Goal: Task Accomplishment & Management: Manage account settings

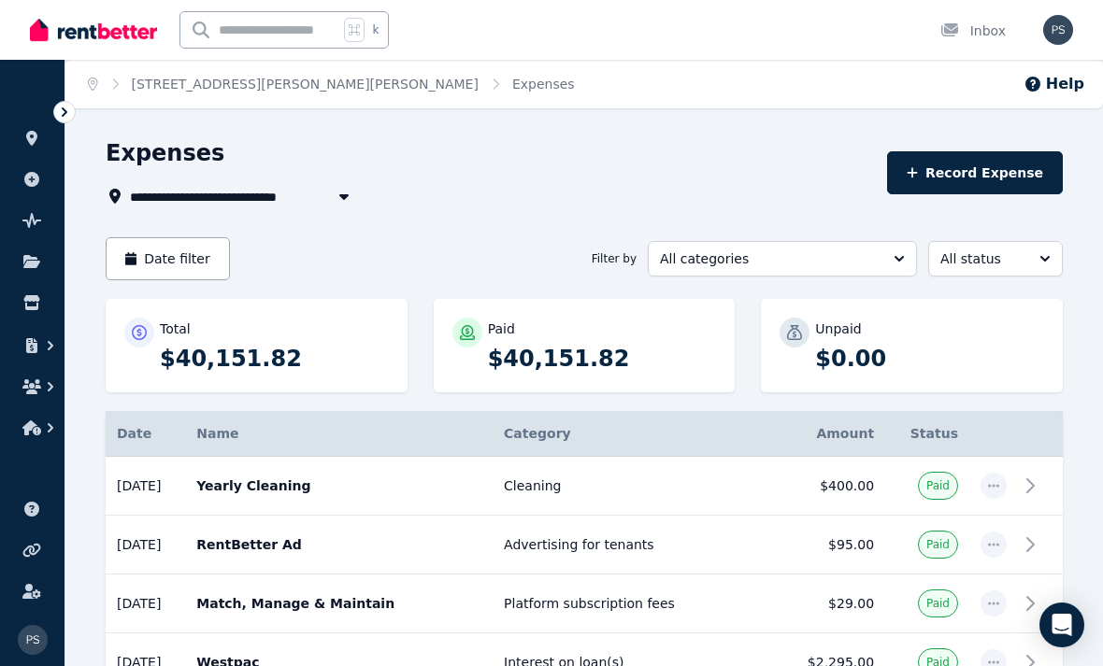
click at [273, 197] on span "[STREET_ADDRESS][PERSON_NAME][PERSON_NAME]" at bounding box center [316, 196] width 373 height 22
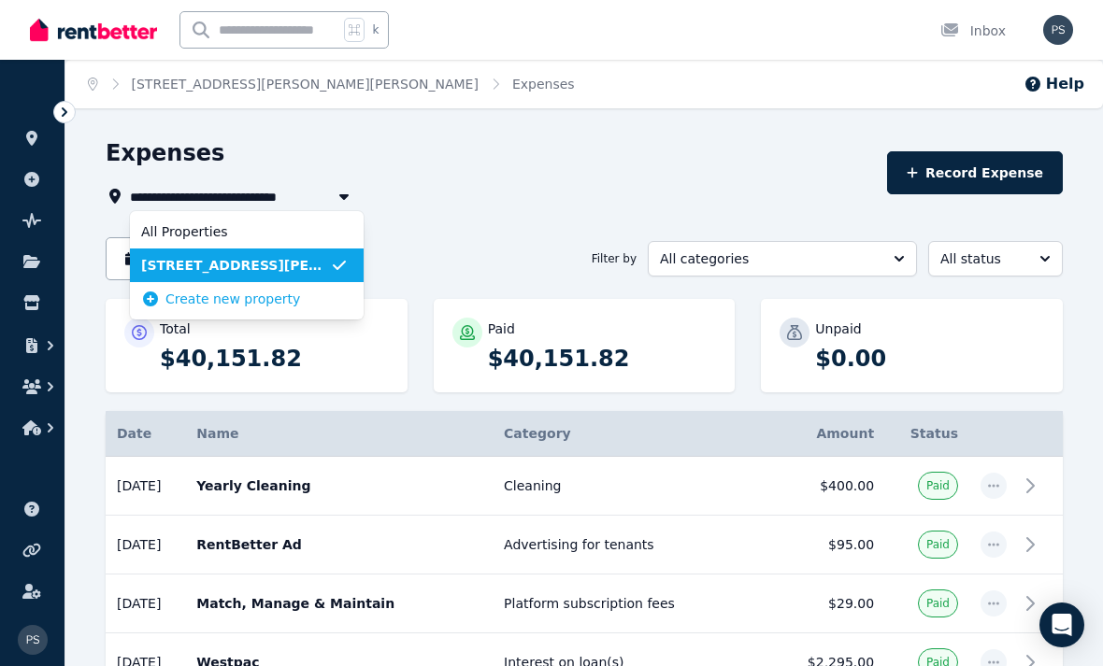
click at [275, 269] on span "[STREET_ADDRESS][PERSON_NAME][PERSON_NAME]" at bounding box center [235, 265] width 189 height 19
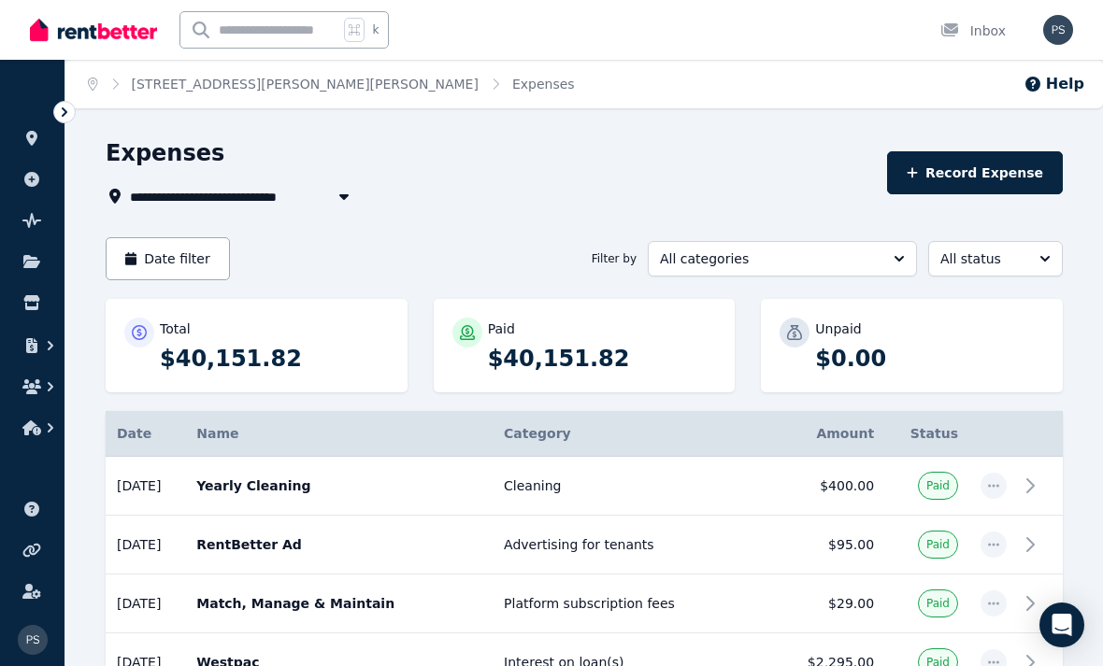
click at [265, 203] on span "[STREET_ADDRESS][PERSON_NAME][PERSON_NAME]" at bounding box center [316, 196] width 373 height 22
type input "**********"
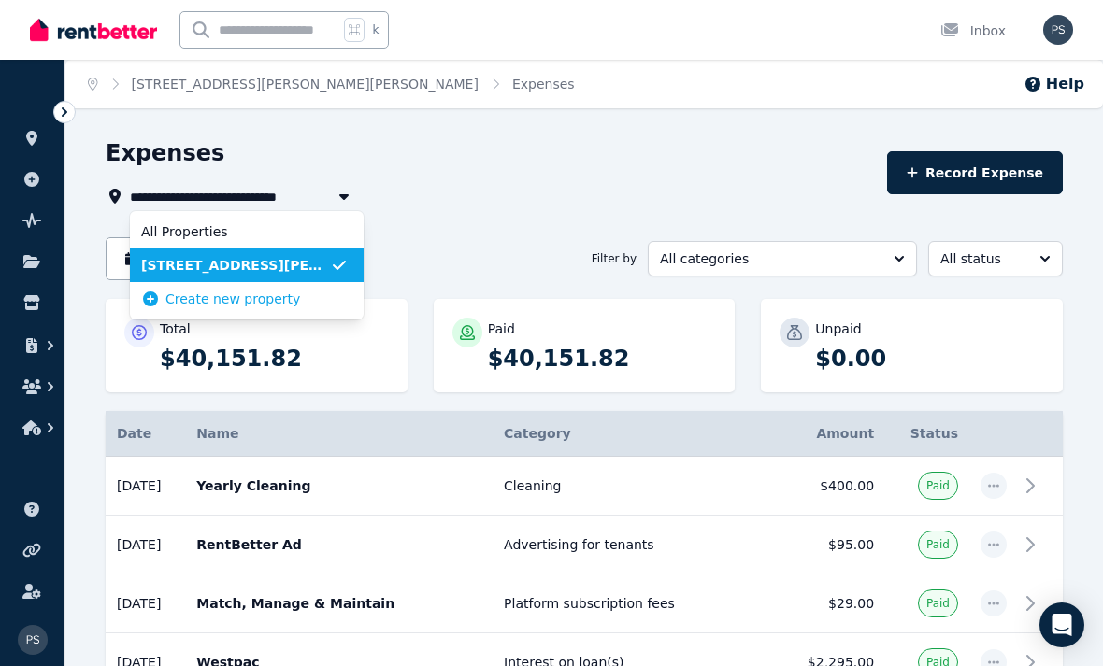
click at [283, 79] on link "[STREET_ADDRESS][PERSON_NAME][PERSON_NAME]" at bounding box center [305, 84] width 347 height 15
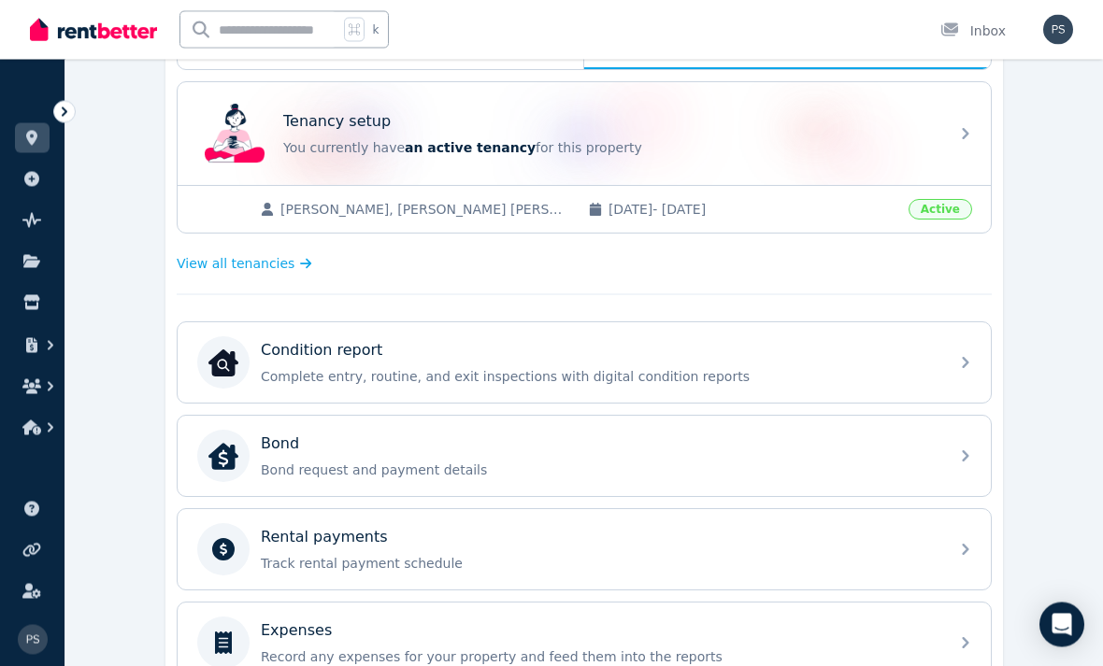
scroll to position [359, 0]
click at [945, 558] on div "Rental payments Track rental payment schedule" at bounding box center [584, 549] width 813 height 80
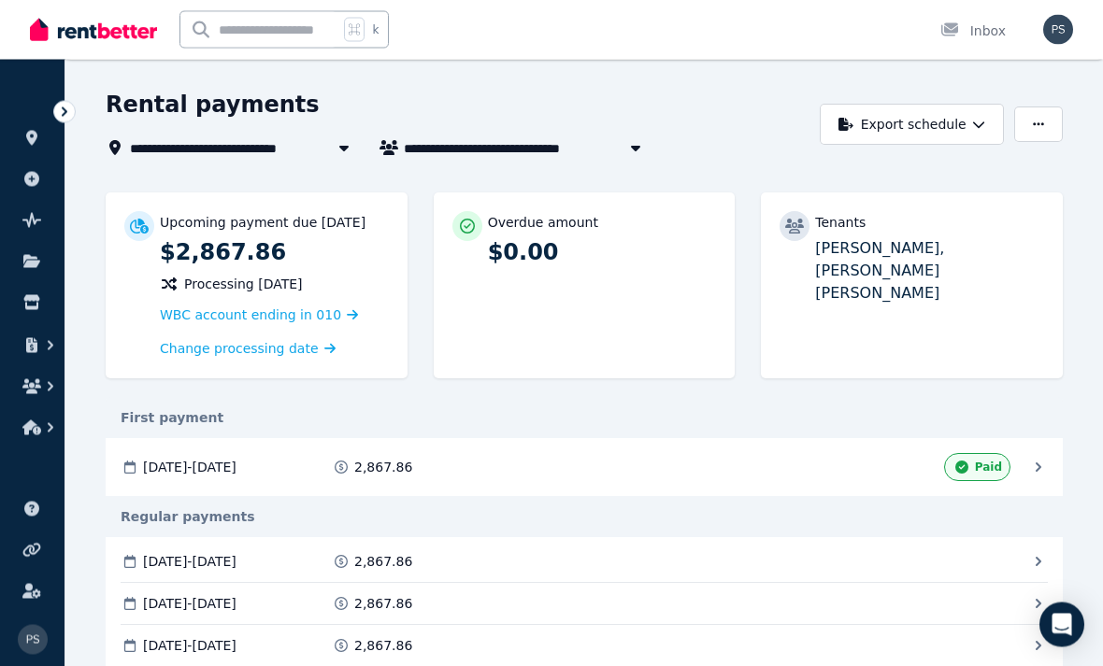
scroll to position [50, 0]
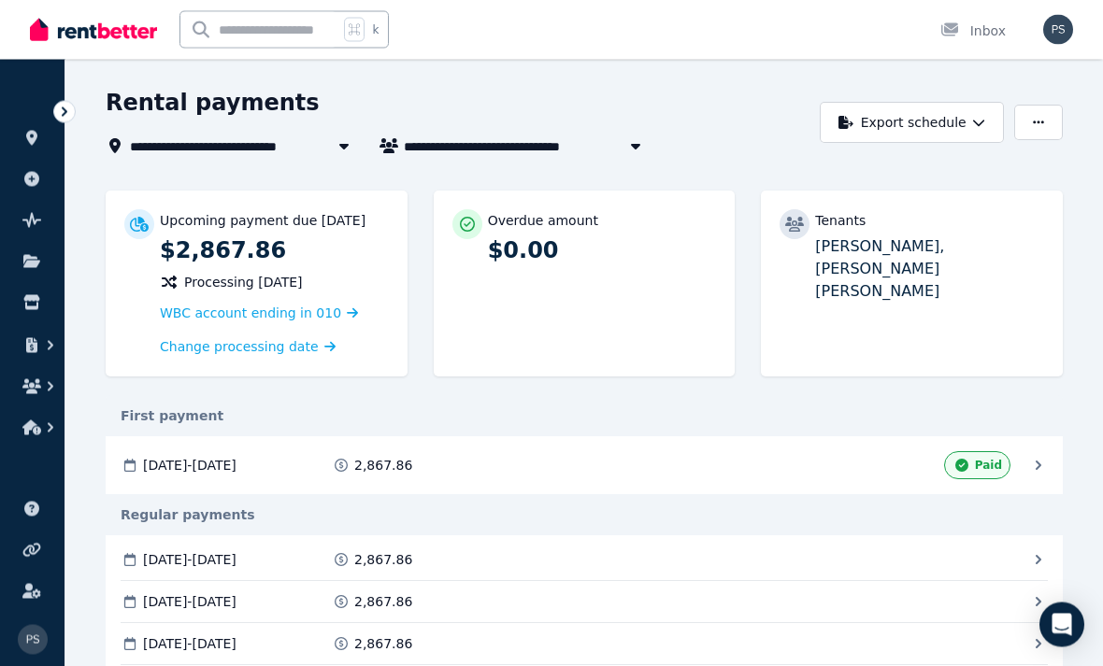
click at [993, 461] on span "Paid" at bounding box center [988, 466] width 27 height 15
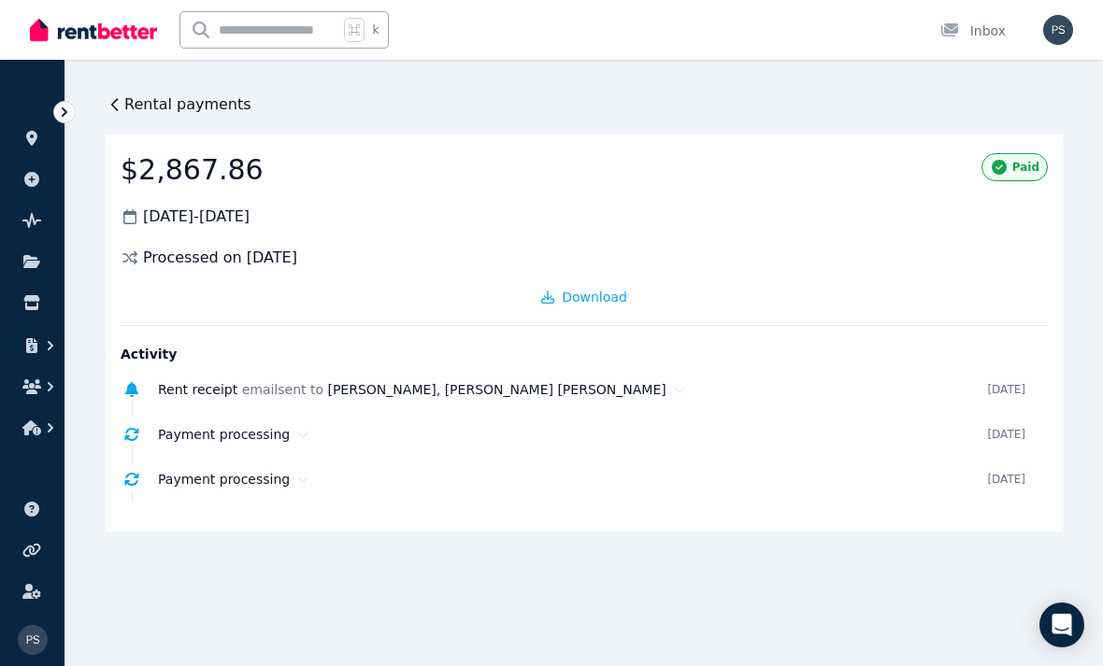
click at [127, 113] on span "Rental payments" at bounding box center [187, 104] width 127 height 22
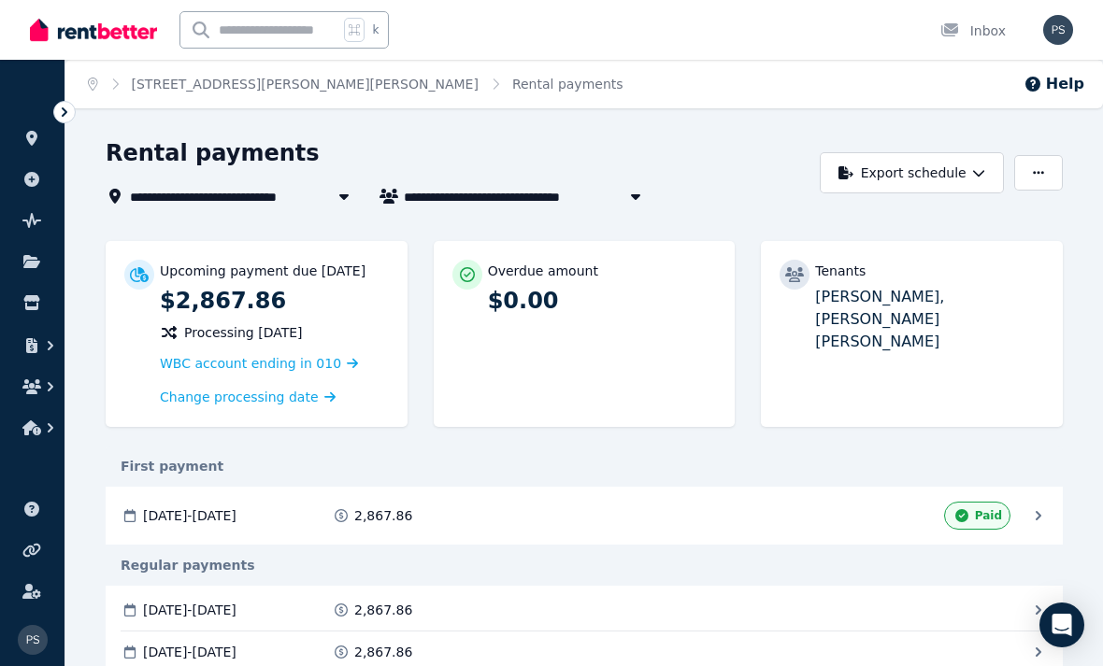
click at [508, 202] on span "[PERSON_NAME] and [PERSON_NAME] [PERSON_NAME]" at bounding box center [553, 196] width 299 height 22
type input "**********"
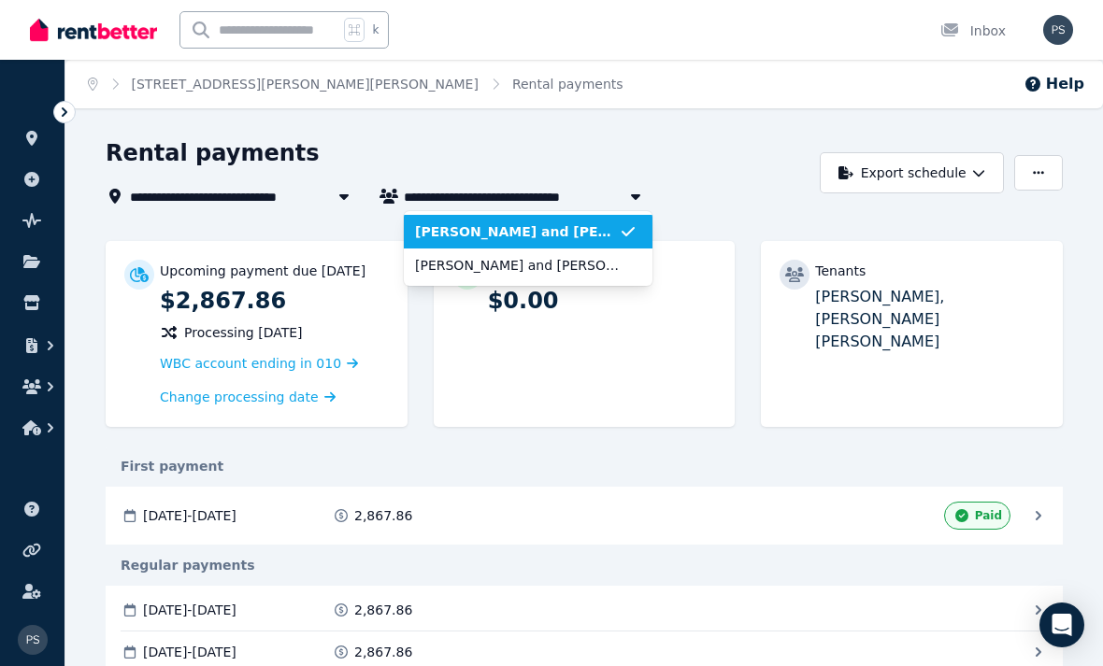
click at [594, 233] on span "[PERSON_NAME] and [PERSON_NAME] [PERSON_NAME]" at bounding box center [517, 231] width 204 height 19
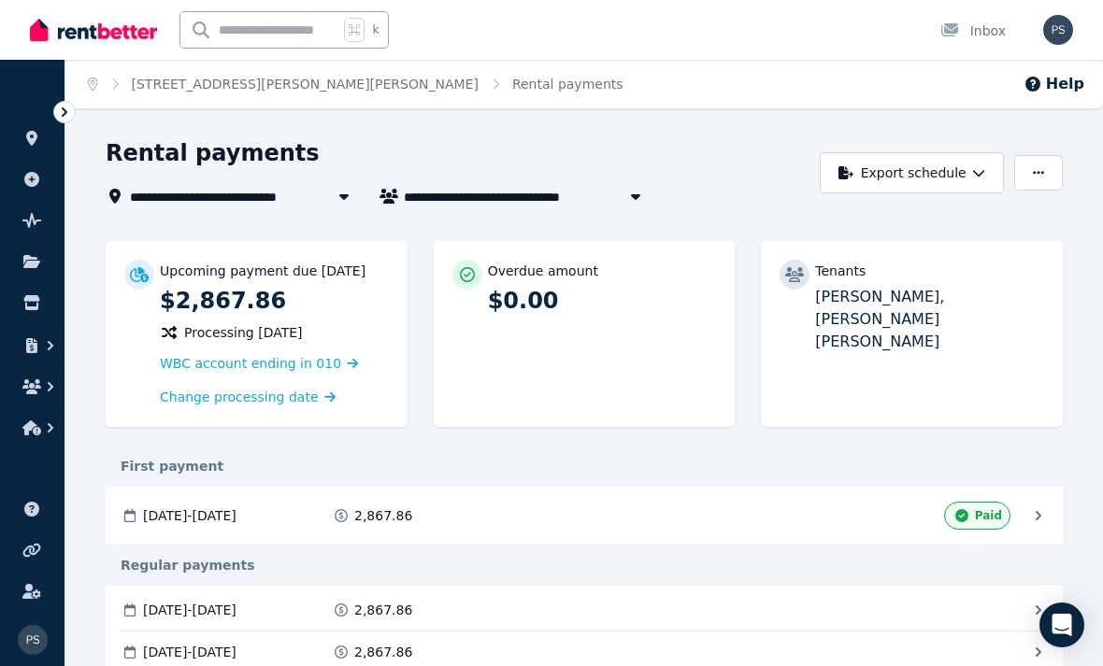
click at [304, 204] on span "[STREET_ADDRESS][PERSON_NAME][PERSON_NAME]" at bounding box center [316, 196] width 373 height 22
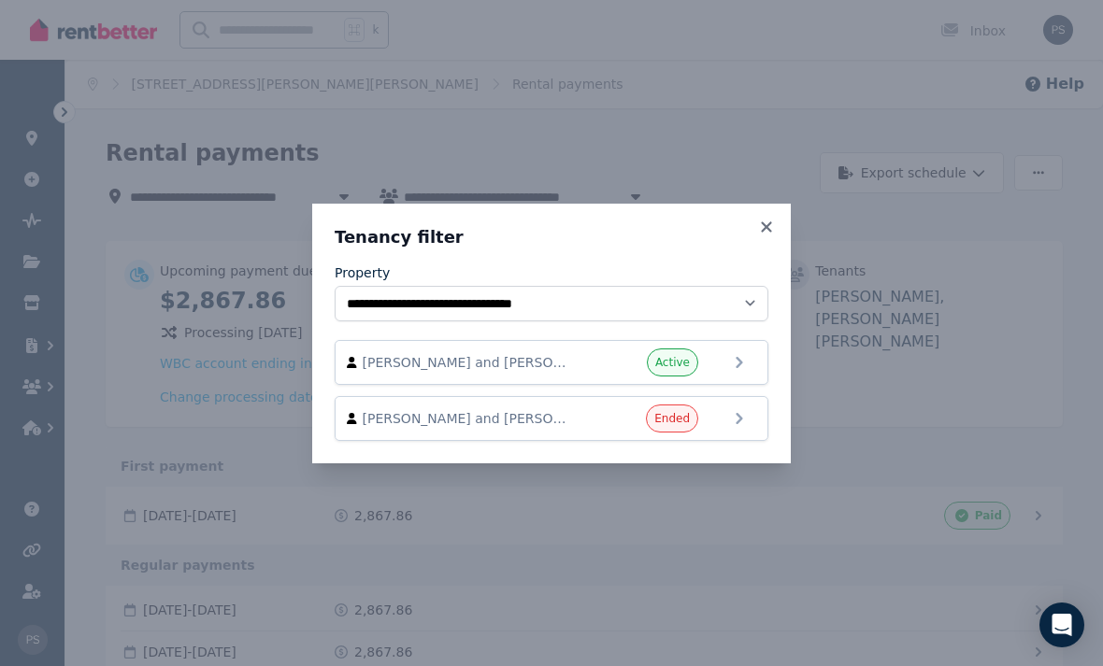
click at [738, 424] on icon at bounding box center [739, 419] width 22 height 22
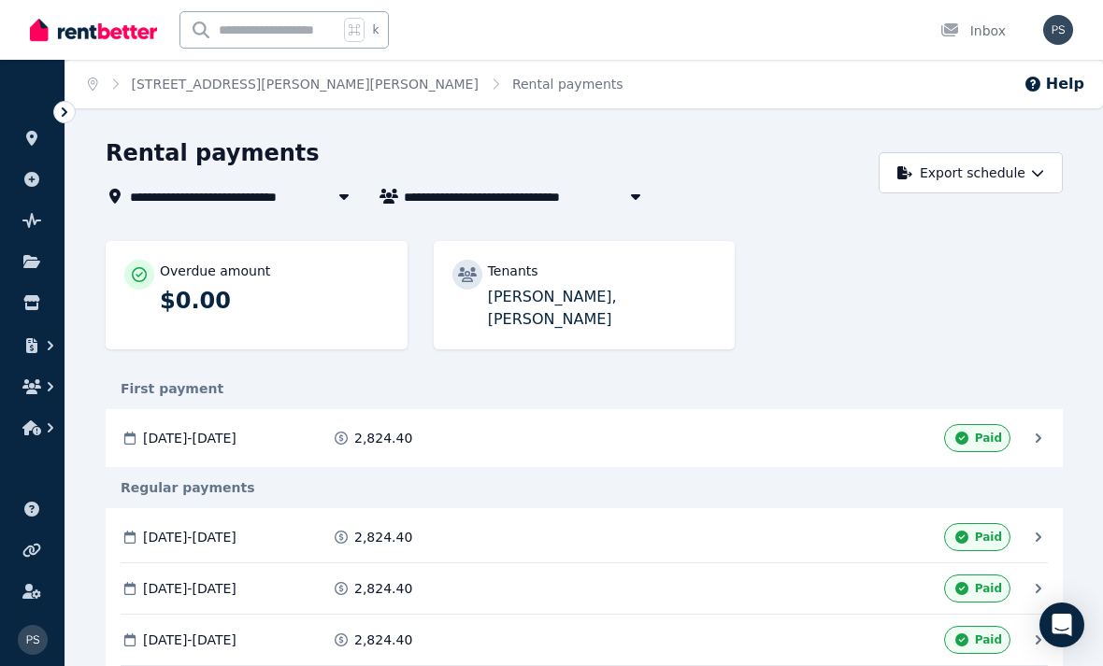
click at [296, 90] on link "[STREET_ADDRESS][PERSON_NAME][PERSON_NAME]" at bounding box center [305, 84] width 347 height 15
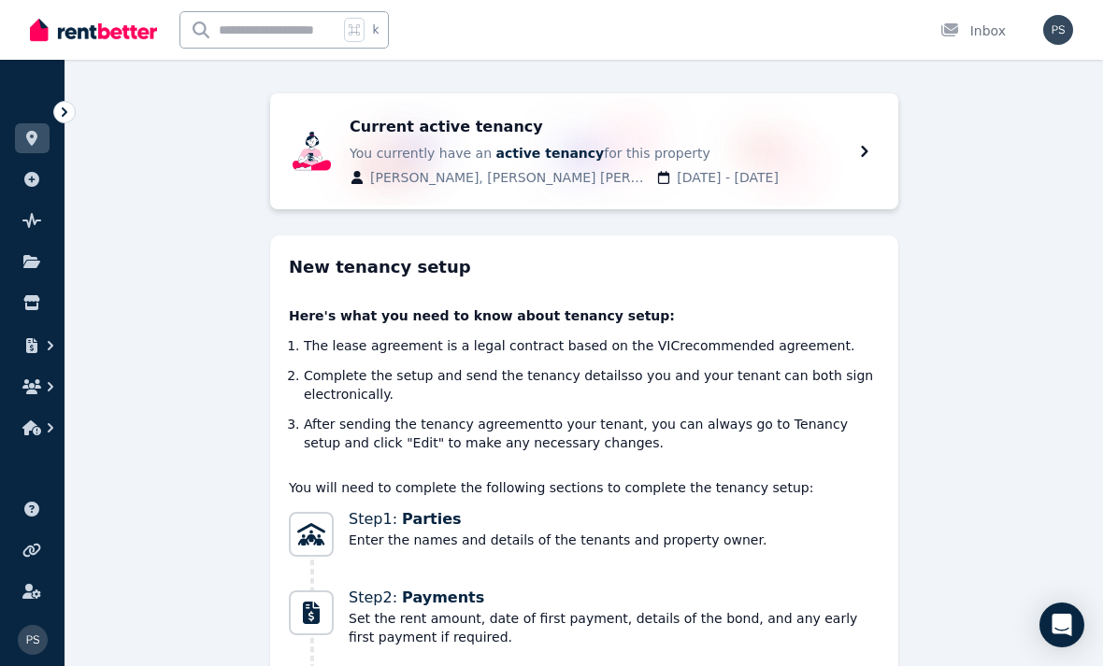
scroll to position [76, 0]
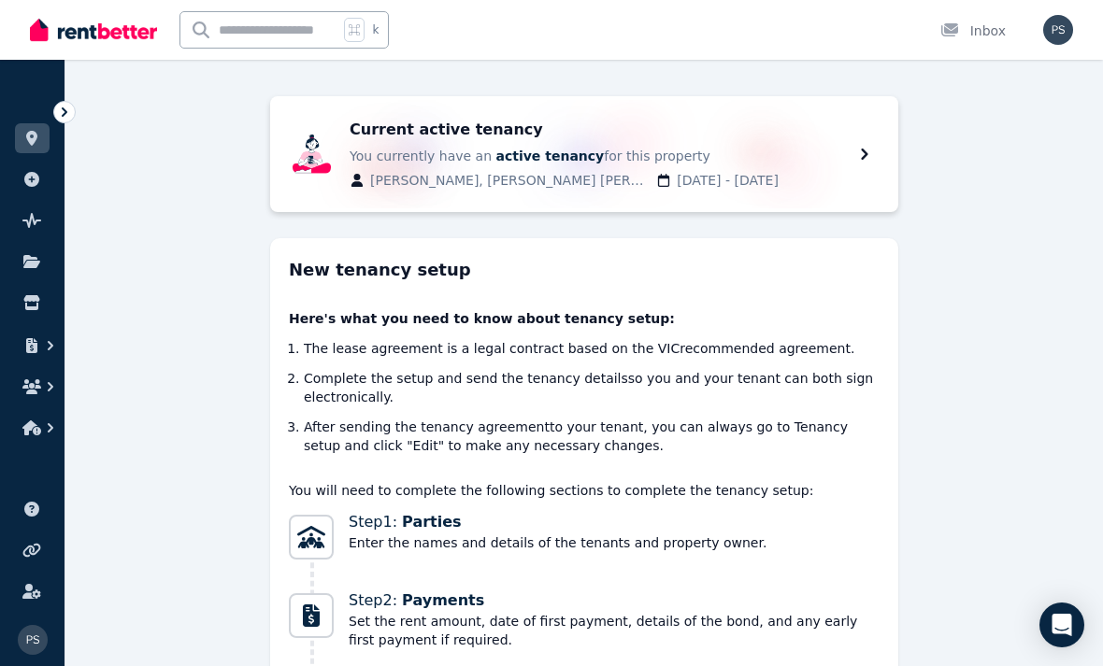
click at [864, 162] on div "Current active tenancy You currently have an active tenancy for this property […" at bounding box center [613, 154] width 526 height 71
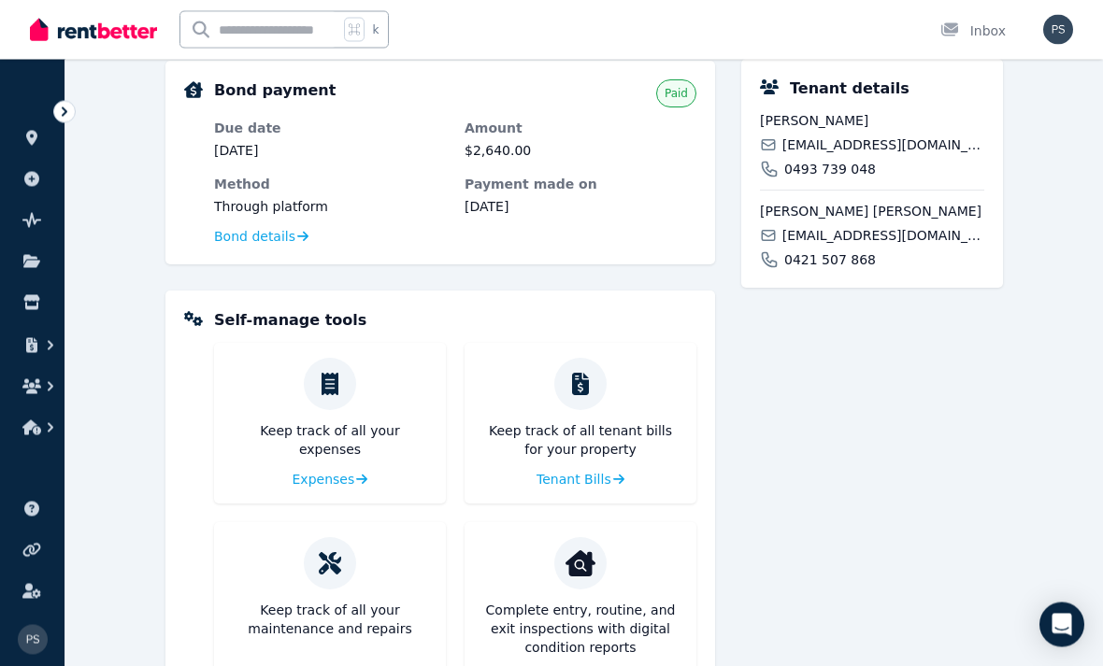
scroll to position [618, 0]
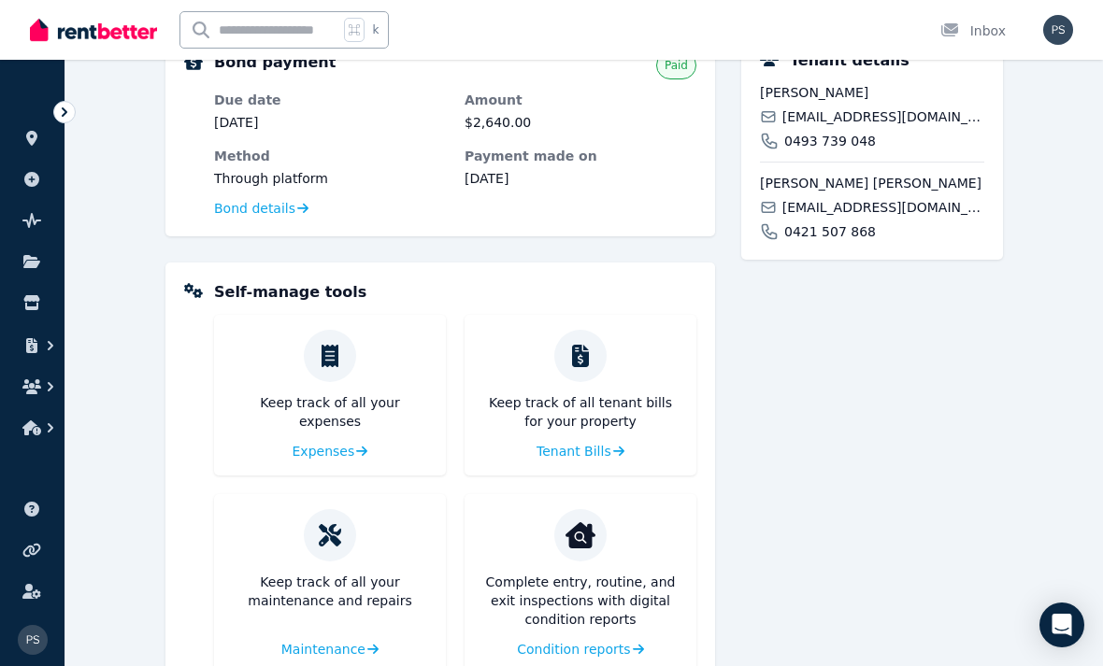
click at [608, 645] on span "Condition reports" at bounding box center [573, 649] width 113 height 19
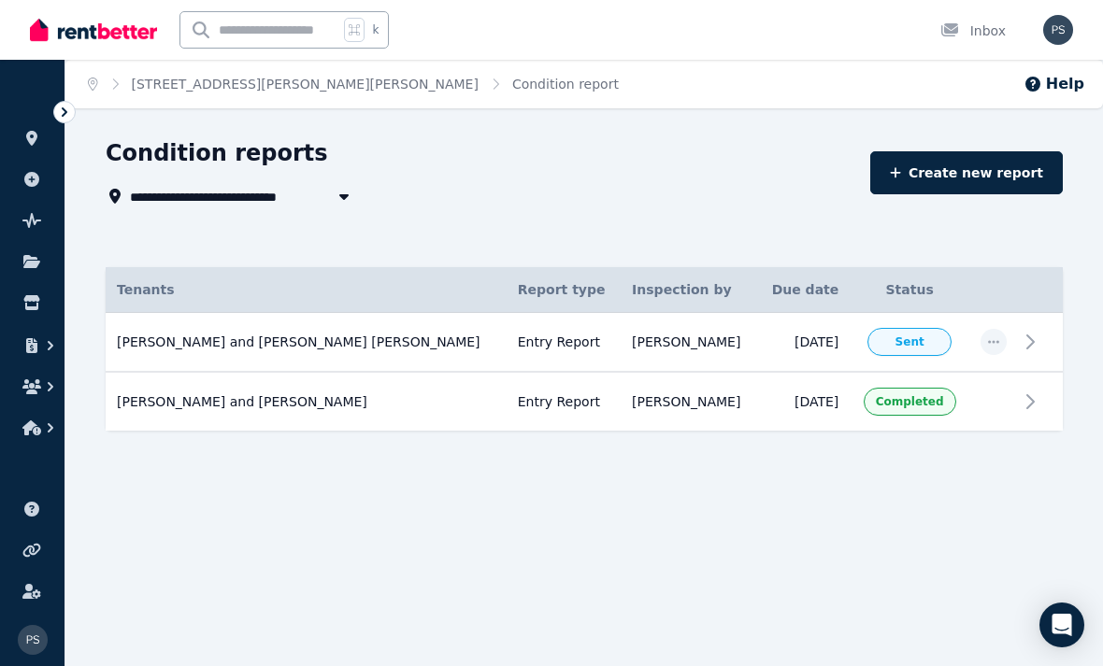
click at [285, 90] on link "[STREET_ADDRESS][PERSON_NAME][PERSON_NAME]" at bounding box center [305, 84] width 347 height 15
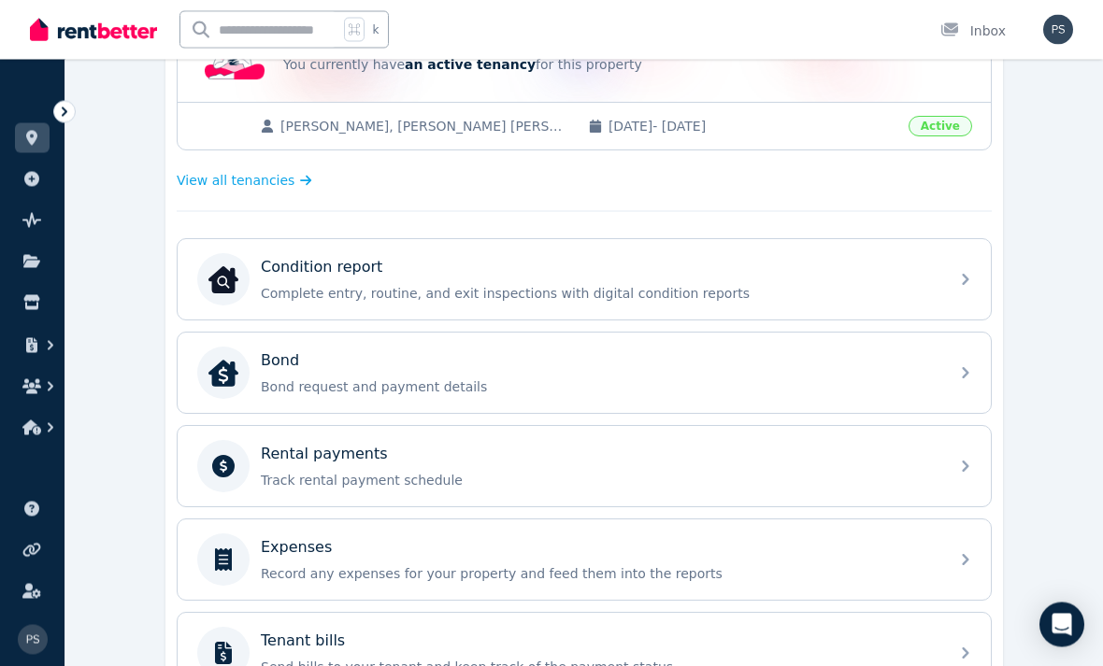
scroll to position [442, 0]
click at [937, 371] on div "Bond" at bounding box center [599, 361] width 677 height 22
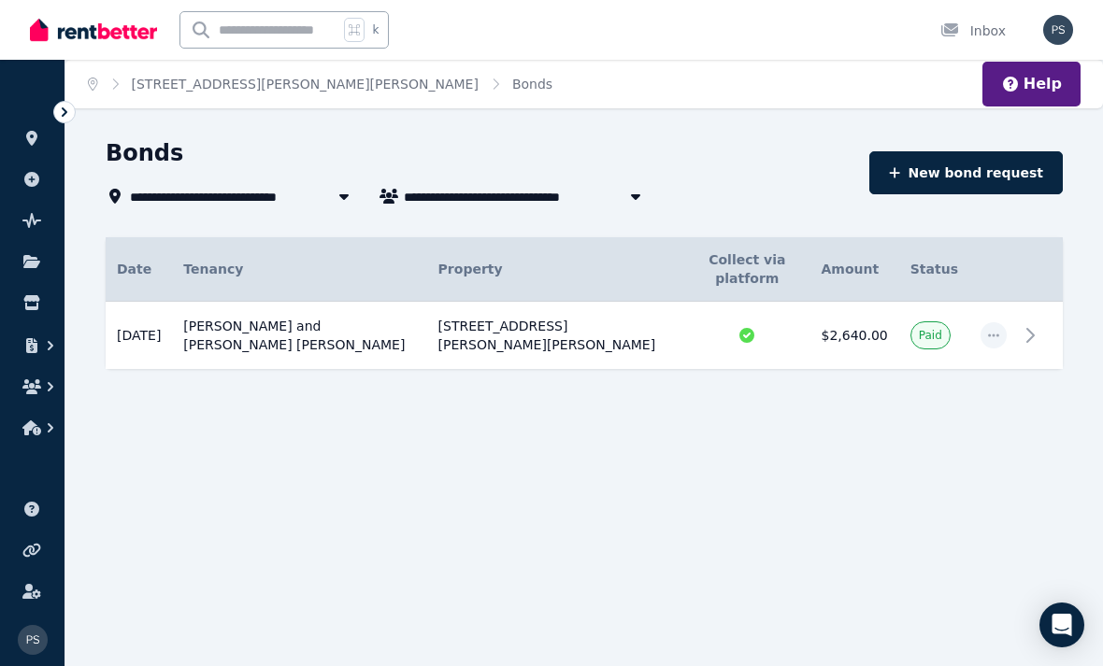
click at [302, 85] on link "[STREET_ADDRESS][PERSON_NAME][PERSON_NAME]" at bounding box center [305, 84] width 347 height 15
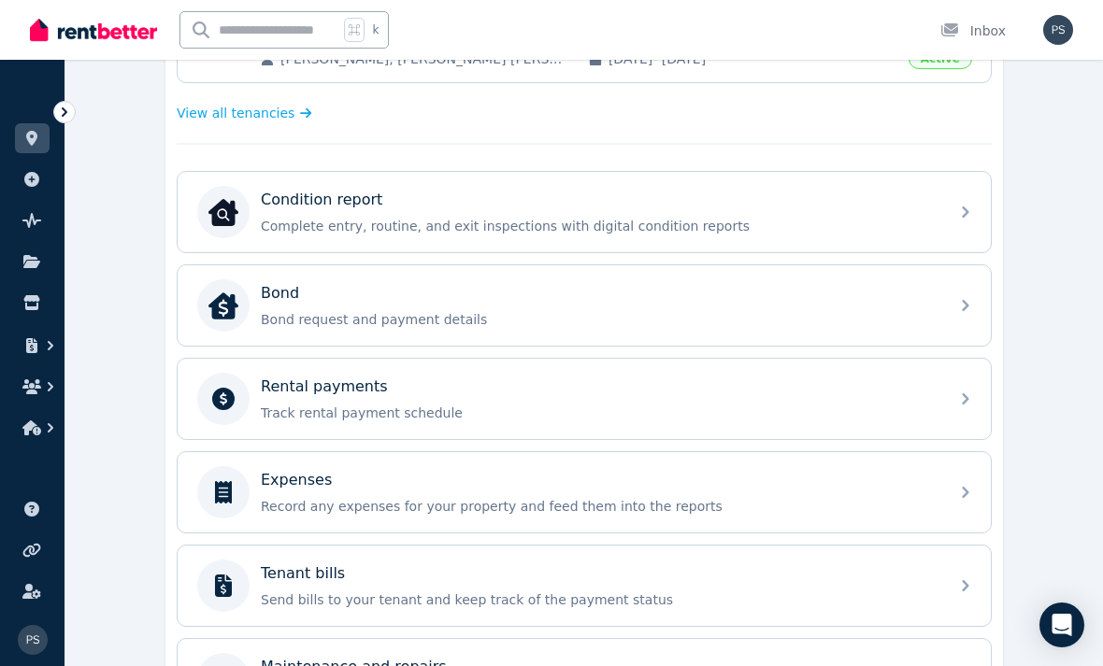
scroll to position [510, 0]
click at [963, 493] on div "Expenses Record any expenses for your property and feed them into the reports" at bounding box center [584, 491] width 813 height 80
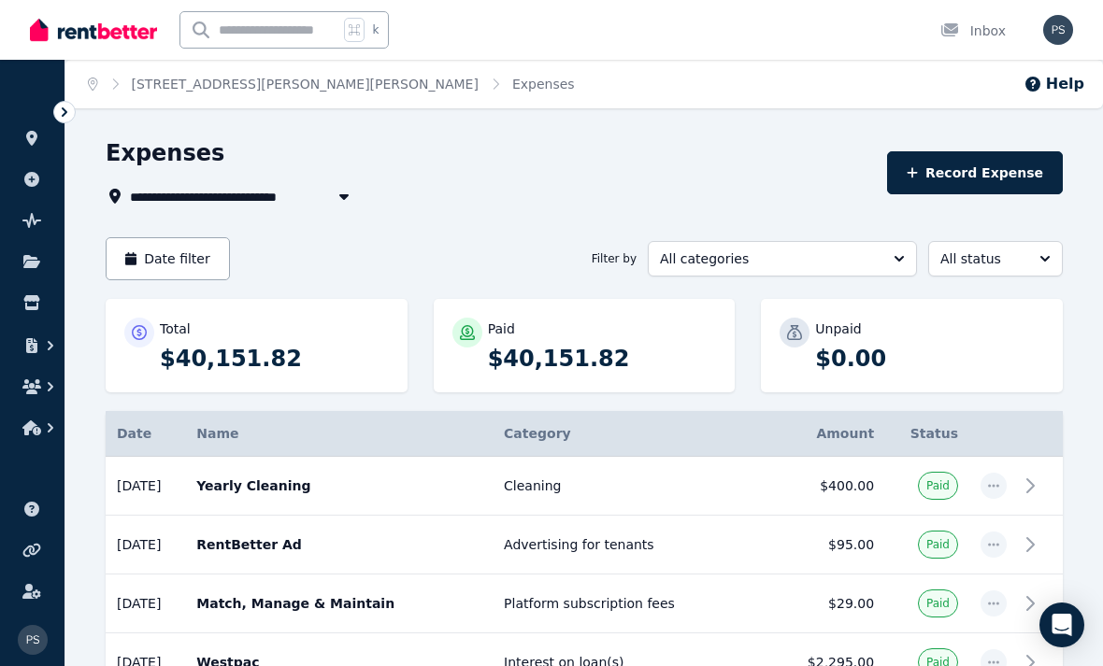
click at [883, 251] on button "All categories" at bounding box center [782, 259] width 269 height 36
click at [1002, 175] on button "Record Expense" at bounding box center [975, 172] width 176 height 43
select select "**********"
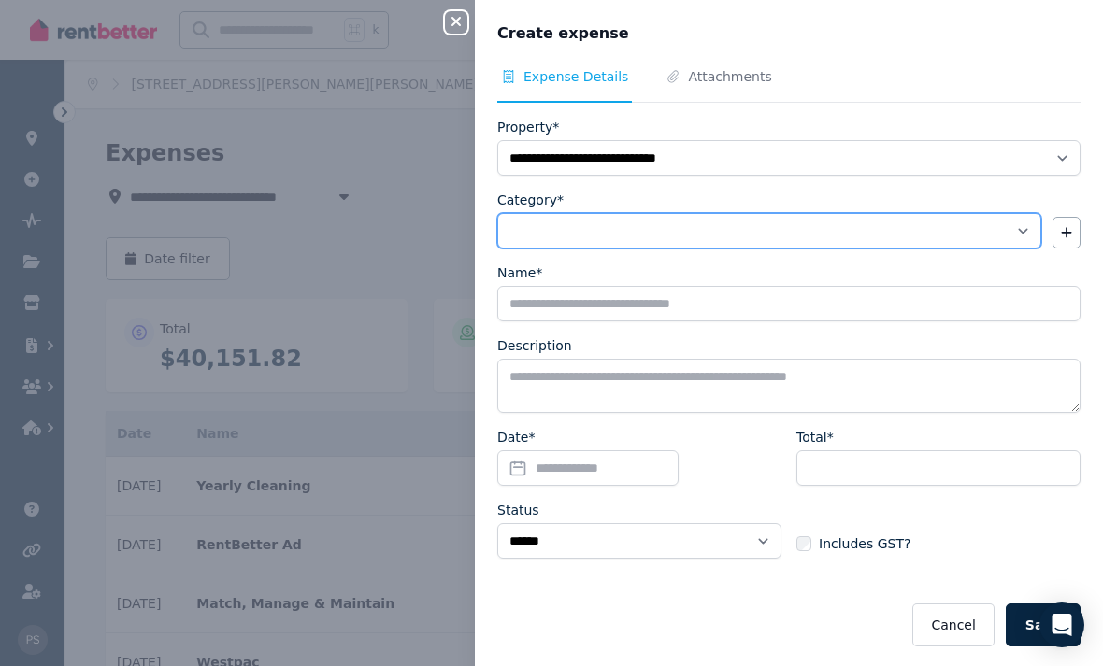
click at [1004, 237] on select "**********" at bounding box center [769, 231] width 544 height 36
select select "**********"
click at [1018, 229] on select "**********" at bounding box center [769, 231] width 544 height 36
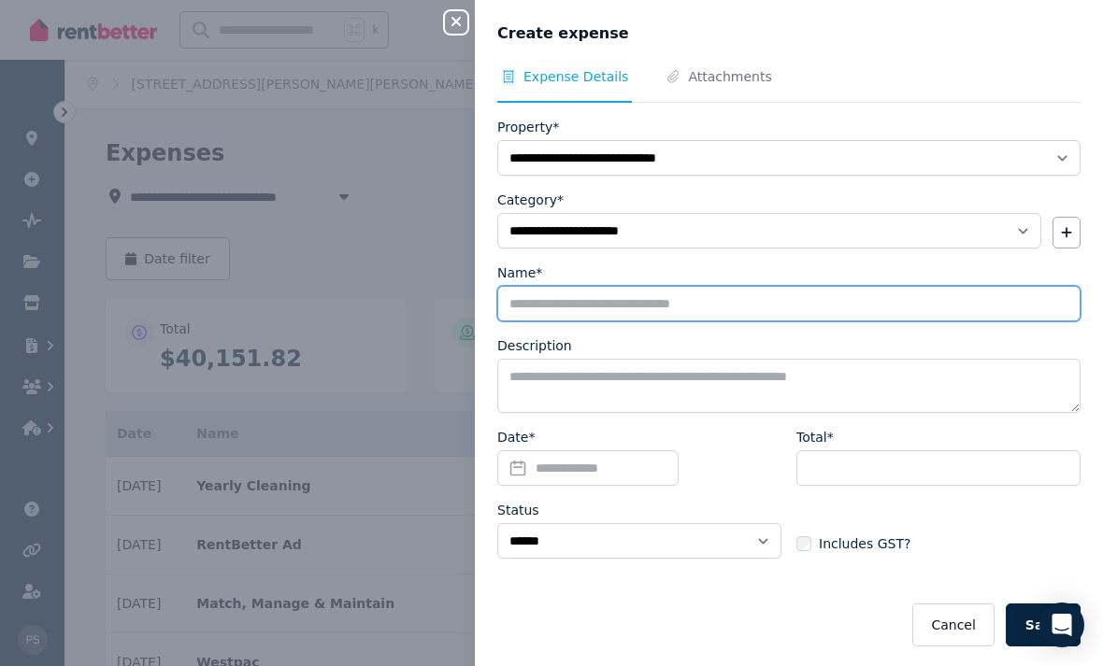
click at [656, 313] on input "Name*" at bounding box center [788, 304] width 583 height 36
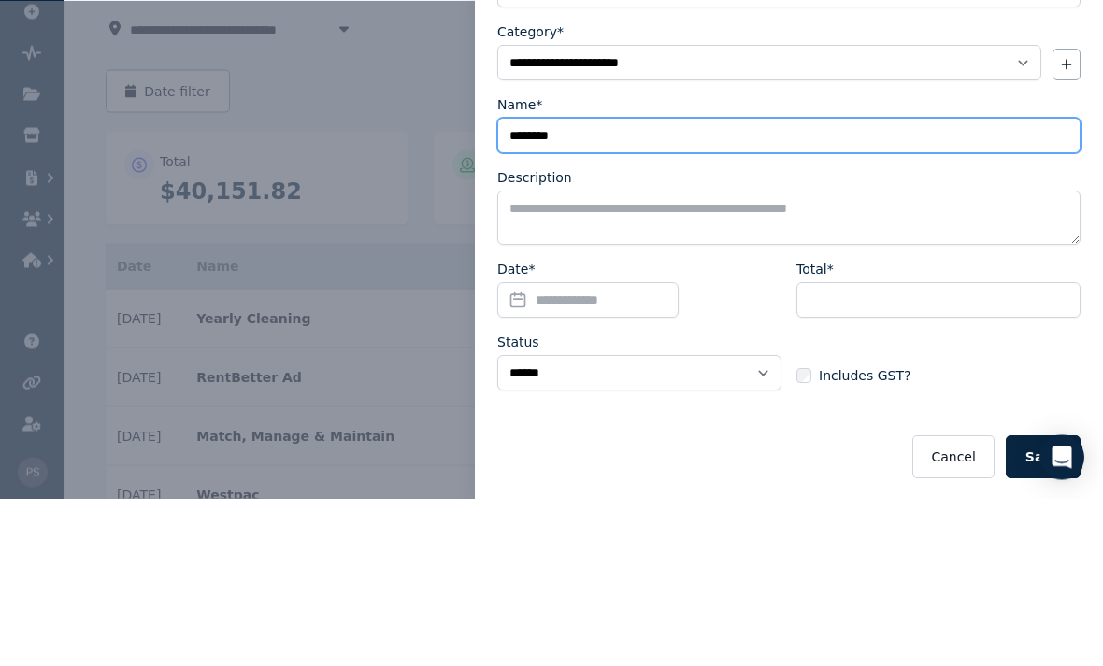
type input "********"
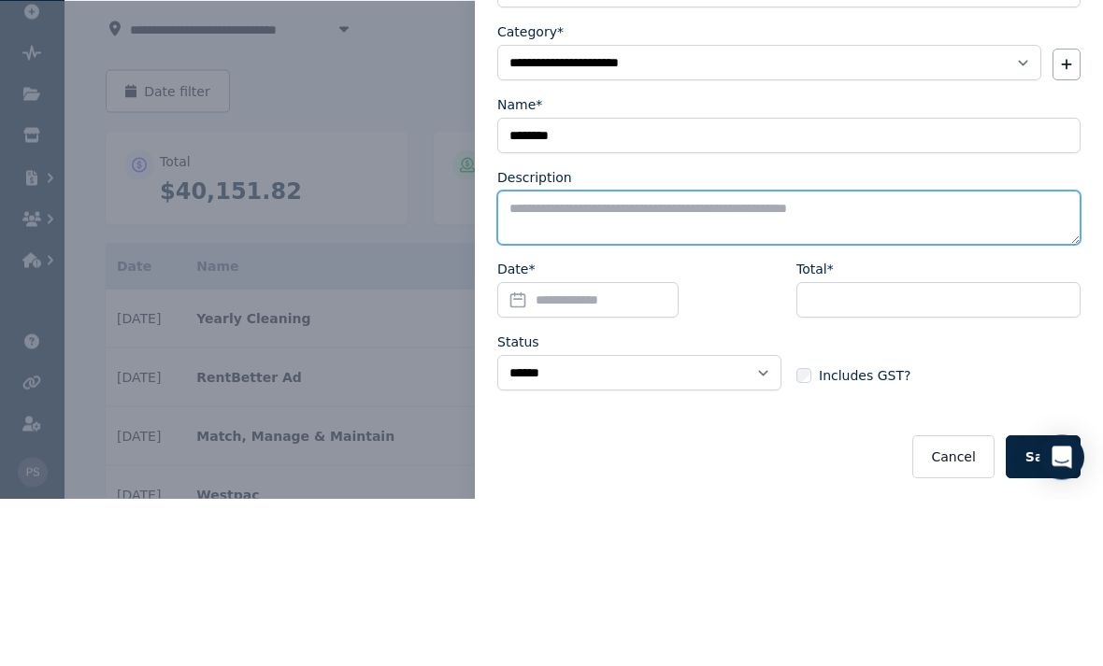
click at [715, 359] on textarea "Description" at bounding box center [788, 386] width 583 height 54
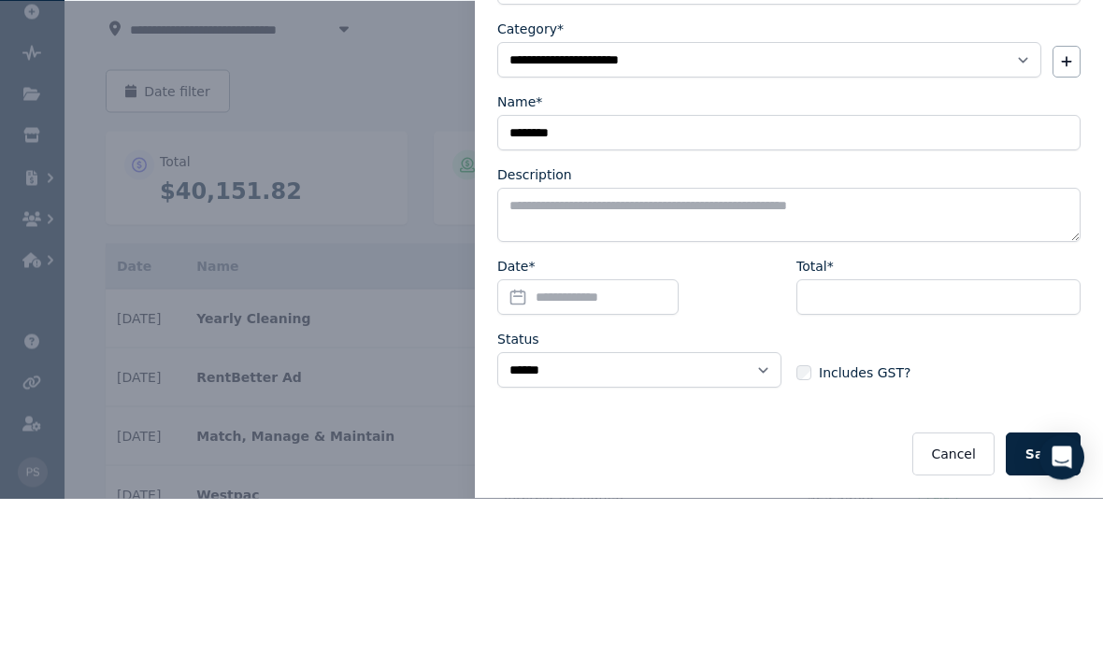
scroll to position [168, 0]
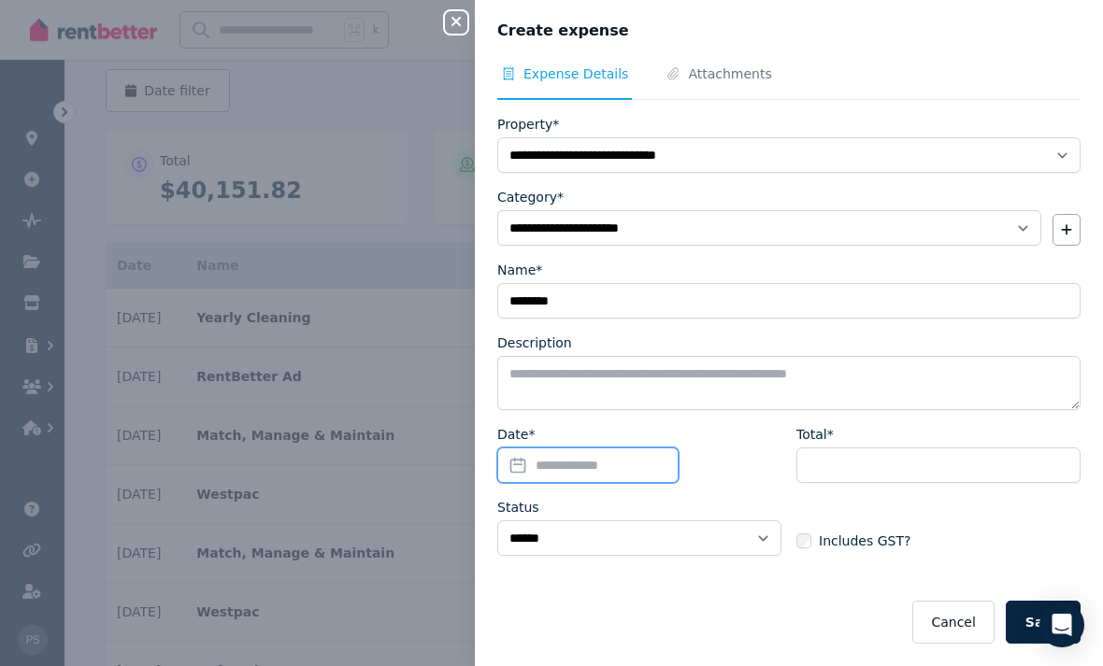
click at [619, 468] on input "Date*" at bounding box center [587, 466] width 181 height 36
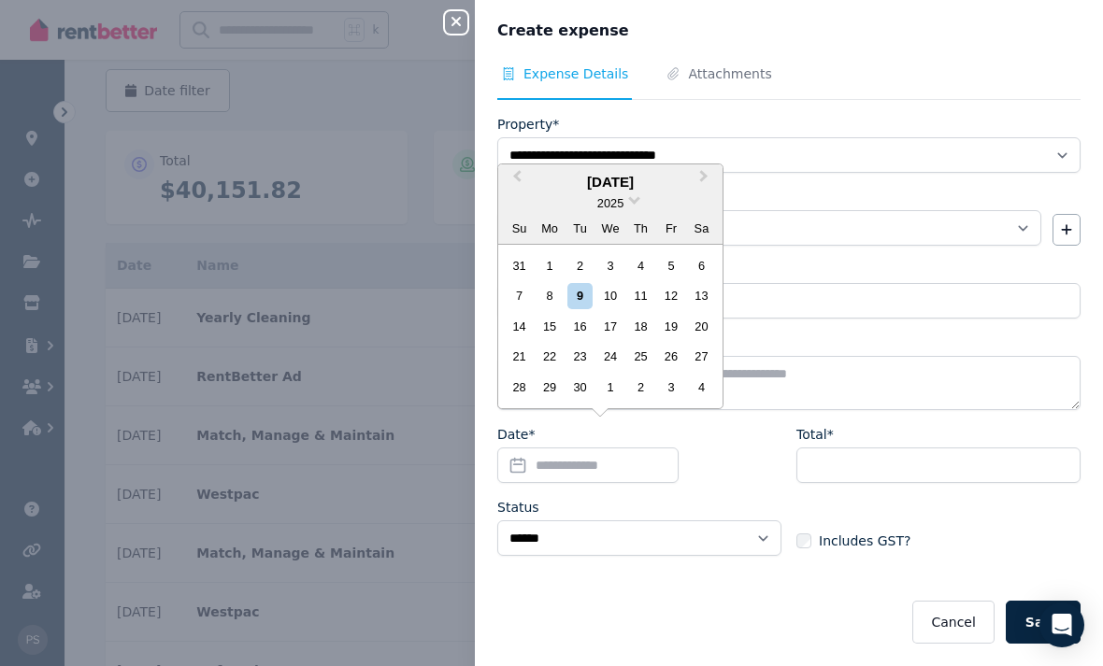
click at [558, 292] on div "8" at bounding box center [549, 295] width 25 height 25
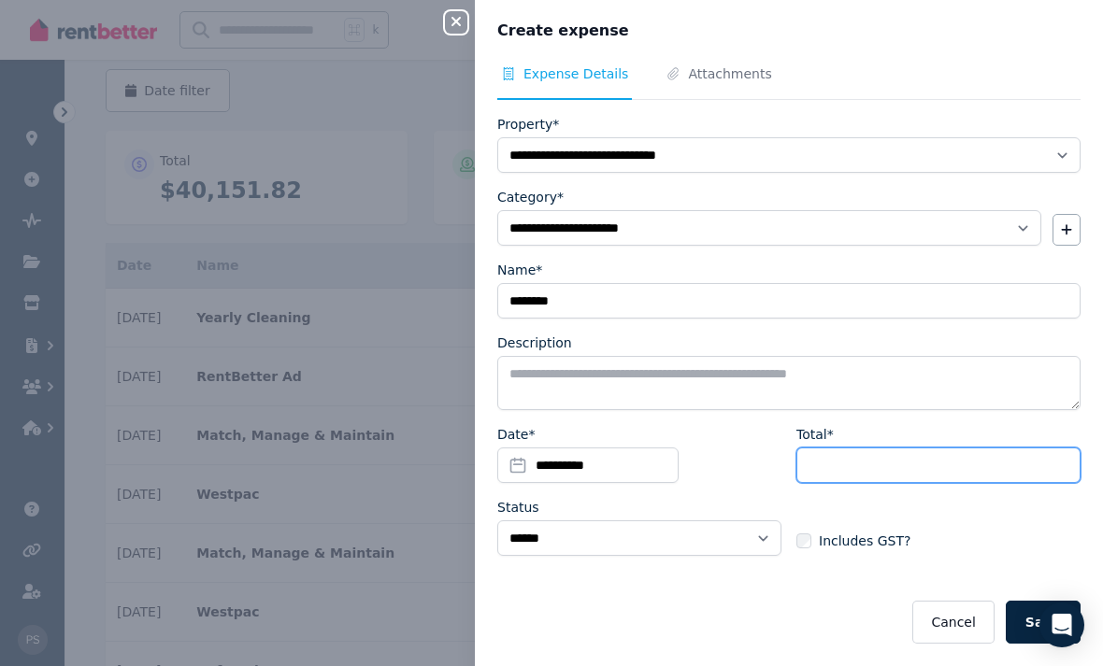
click at [892, 470] on input "Total*" at bounding box center [938, 466] width 284 height 36
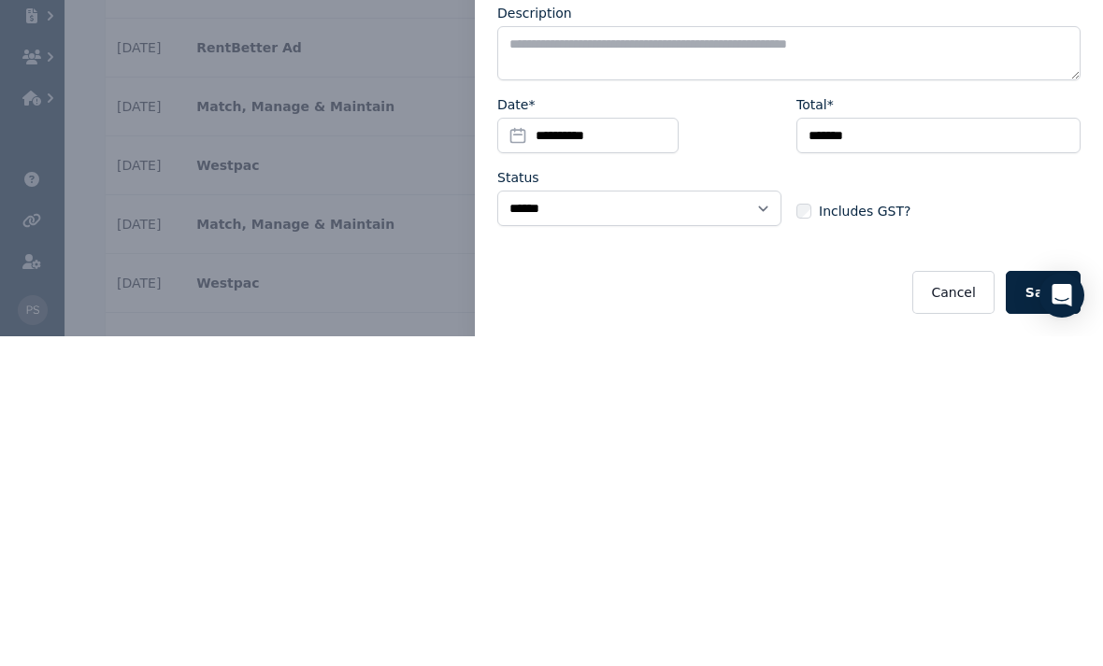
scroll to position [498, 0]
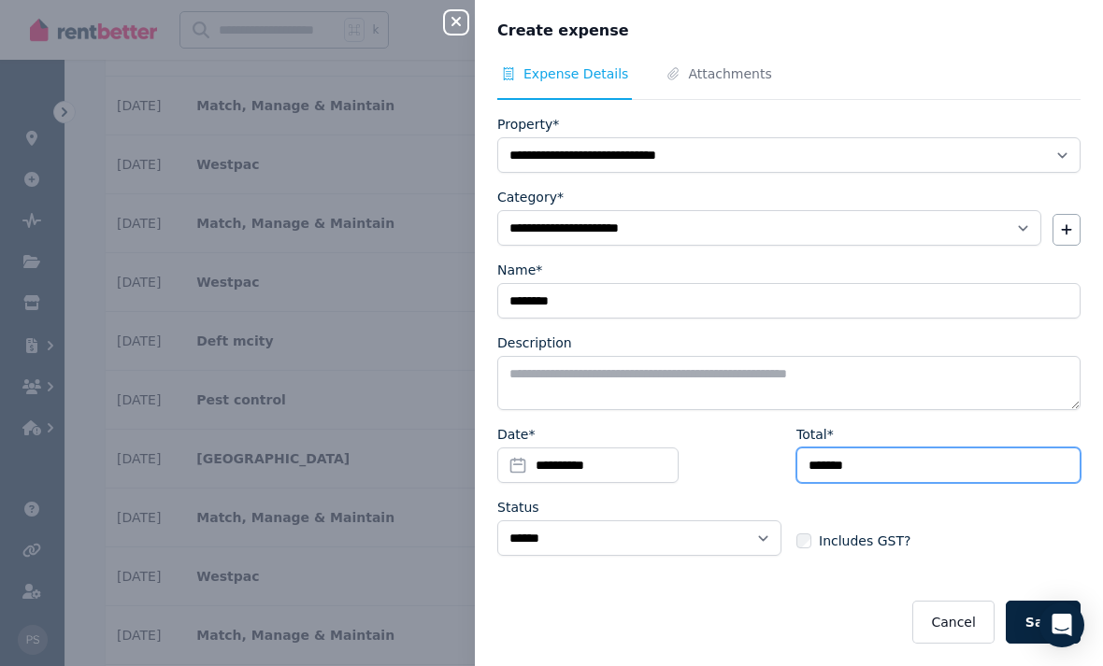
type input "*******"
click at [1027, 621] on button "Save" at bounding box center [1043, 622] width 75 height 43
select select "**********"
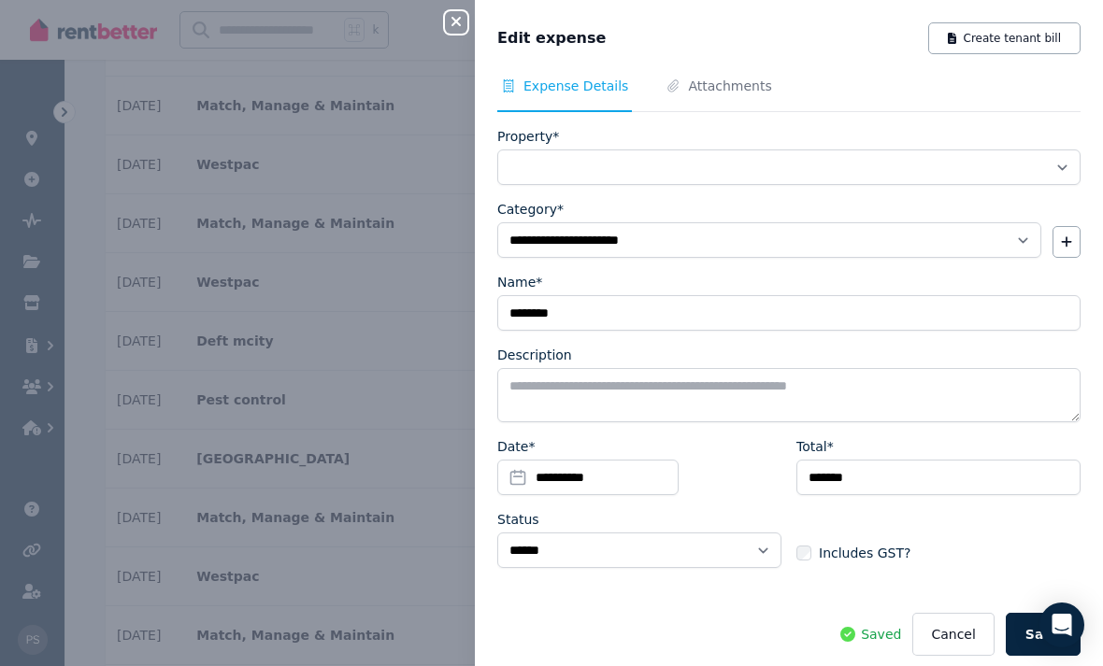
select select "**********"
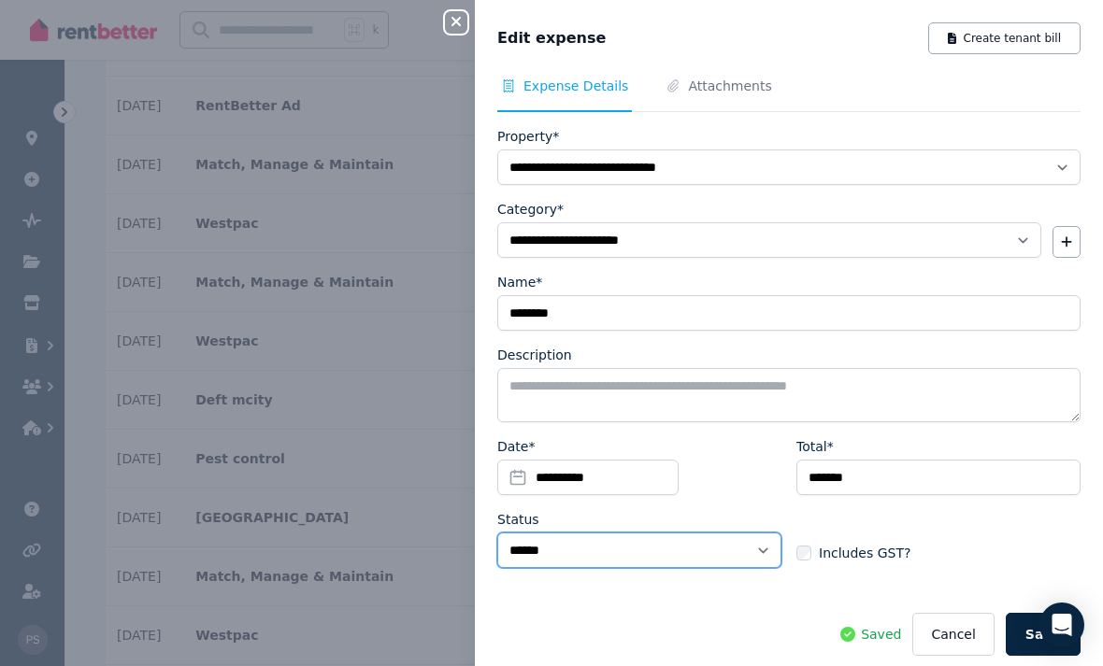
click at [751, 556] on select "****** ****" at bounding box center [639, 551] width 284 height 36
select select "**********"
click at [1022, 650] on button "Save" at bounding box center [1043, 634] width 75 height 43
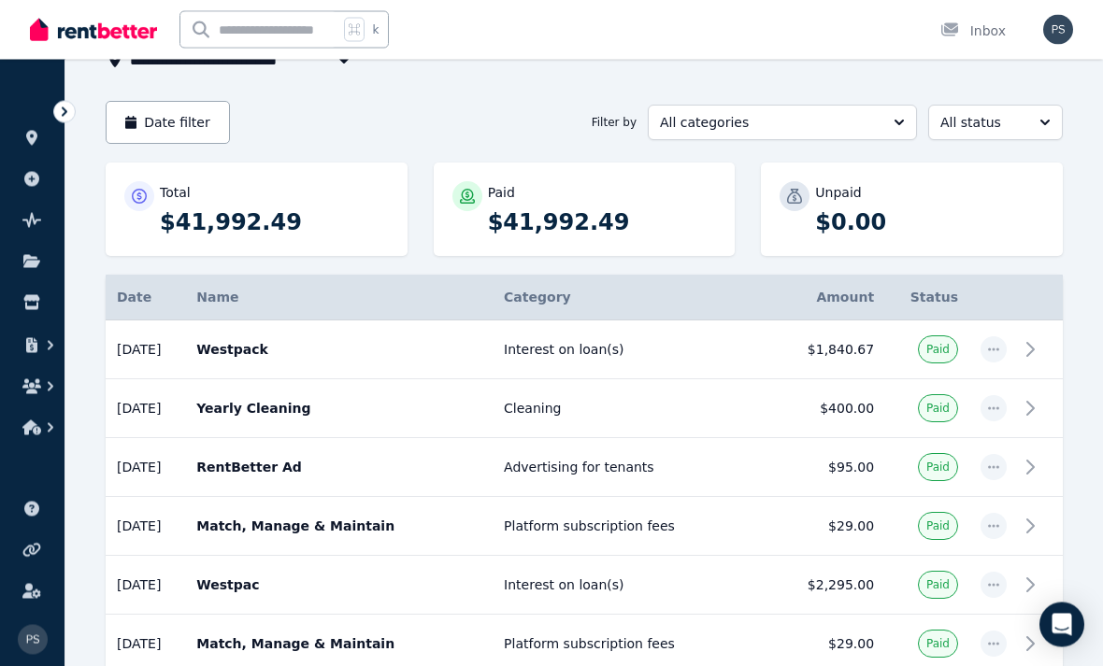
scroll to position [136, 0]
click at [989, 349] on icon "button" at bounding box center [993, 349] width 11 height 3
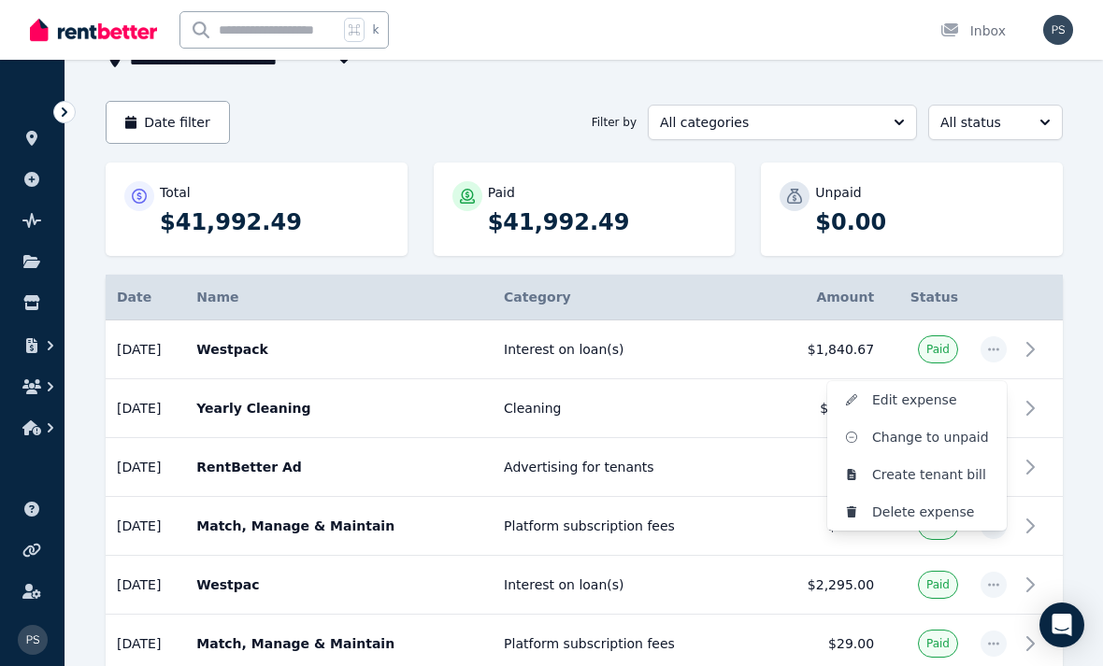
click at [932, 402] on span "Edit expense" at bounding box center [932, 400] width 120 height 22
select select "**********"
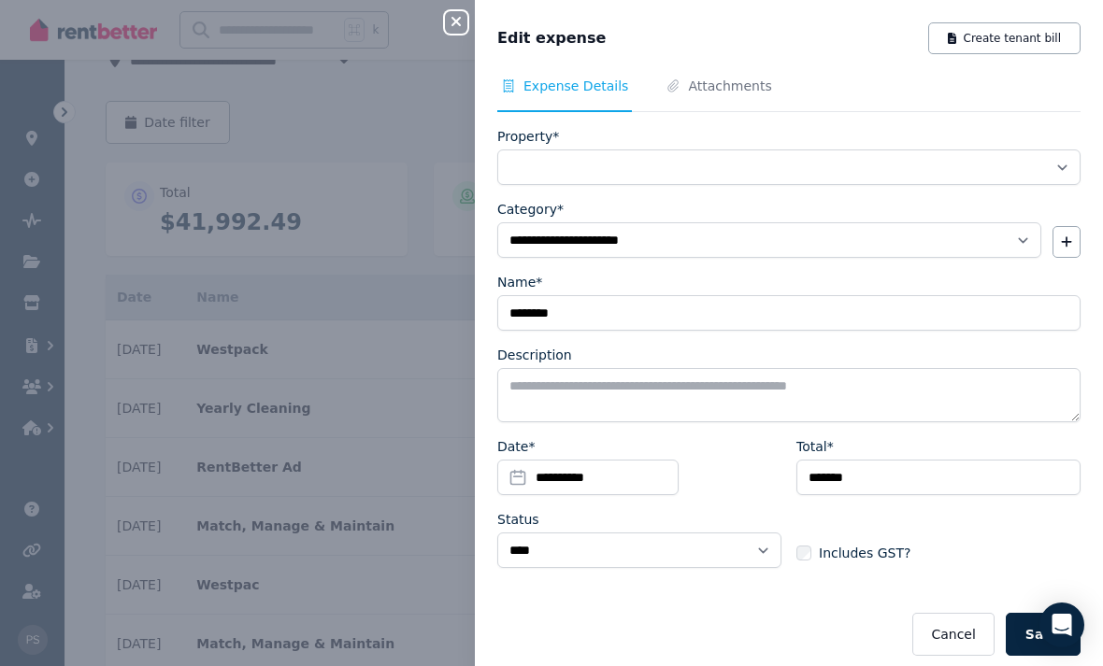
select select "**********"
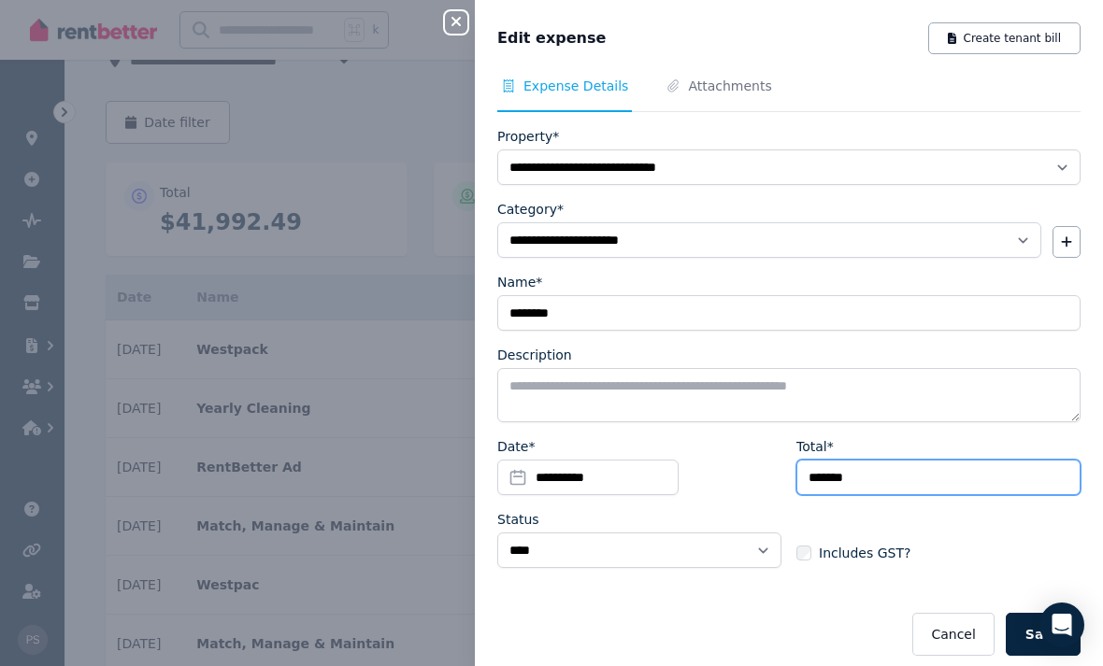
click at [902, 476] on input "*******" at bounding box center [938, 478] width 284 height 36
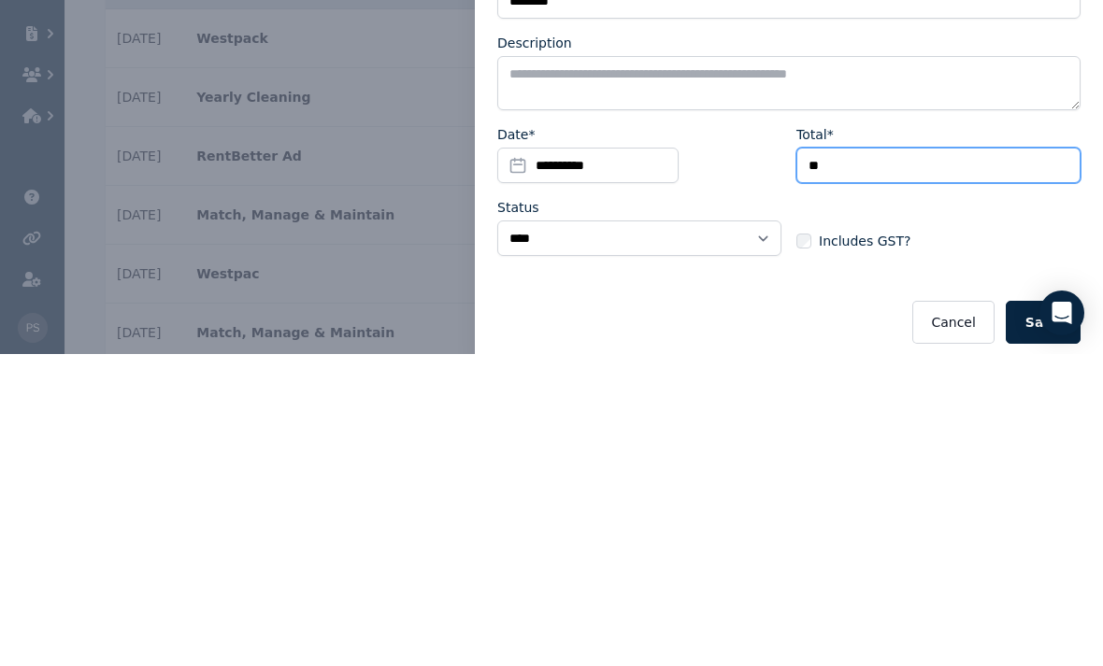
type input "*"
type input "****"
click at [1050, 613] on button "Save" at bounding box center [1043, 634] width 75 height 43
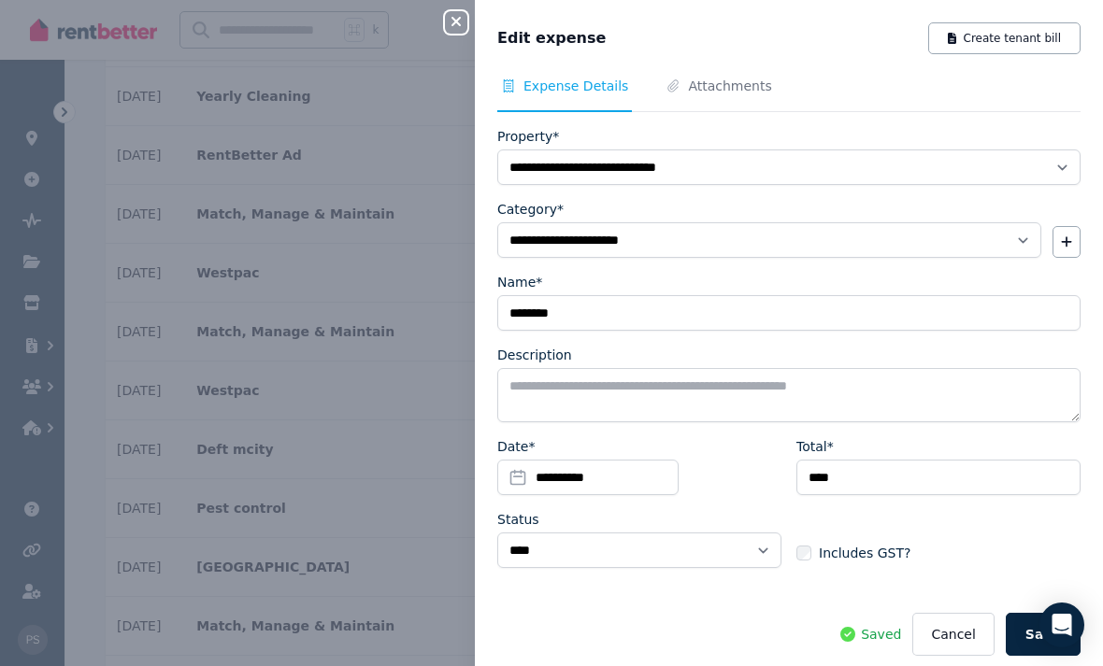
click at [1044, 635] on button "Save" at bounding box center [1043, 634] width 75 height 43
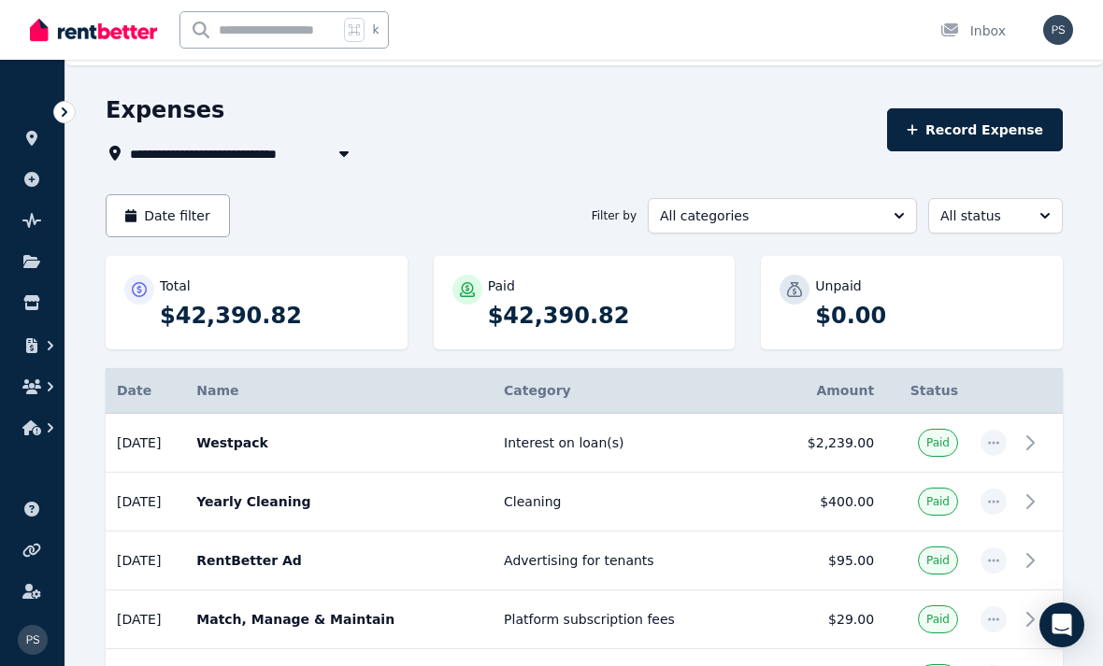
scroll to position [0, 0]
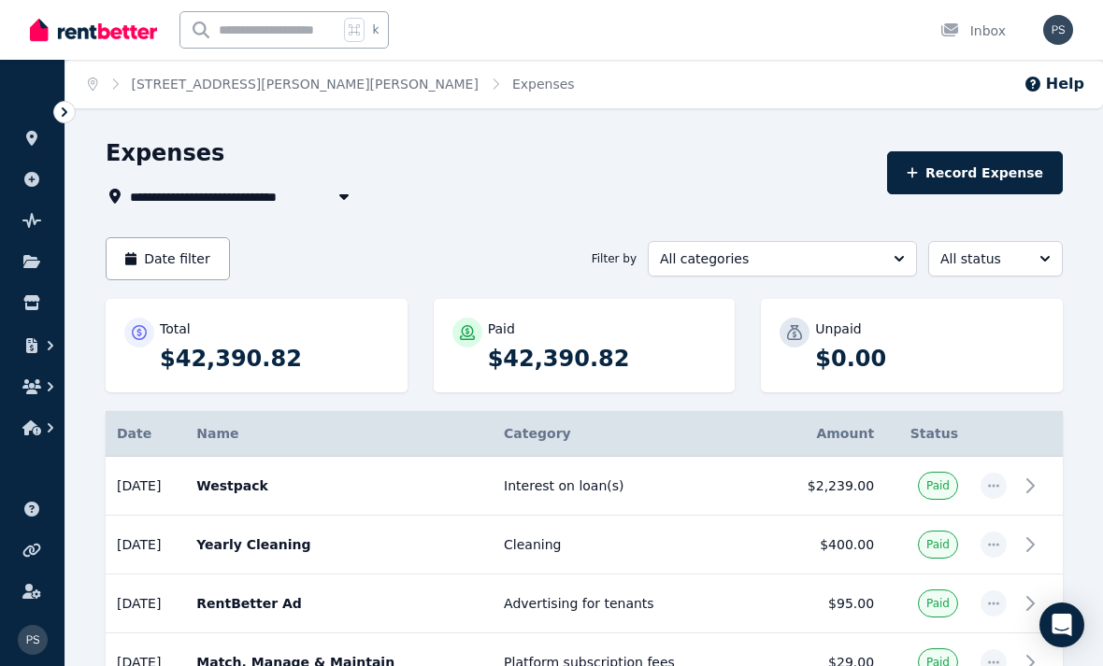
click at [302, 89] on link "[STREET_ADDRESS][PERSON_NAME][PERSON_NAME]" at bounding box center [305, 84] width 347 height 15
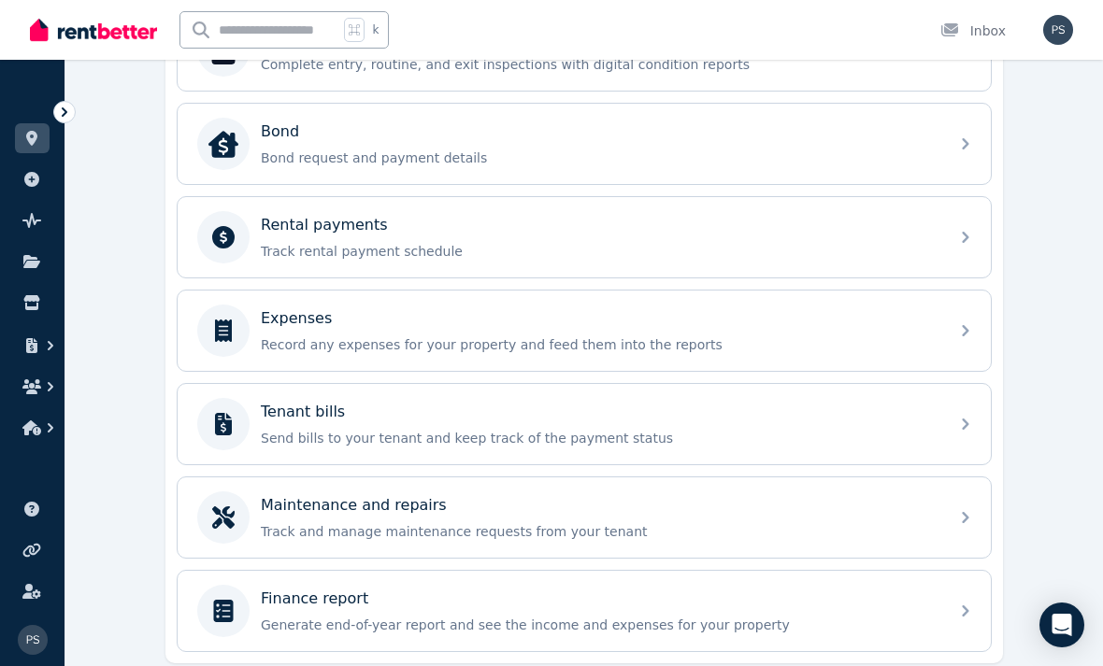
scroll to position [680, 0]
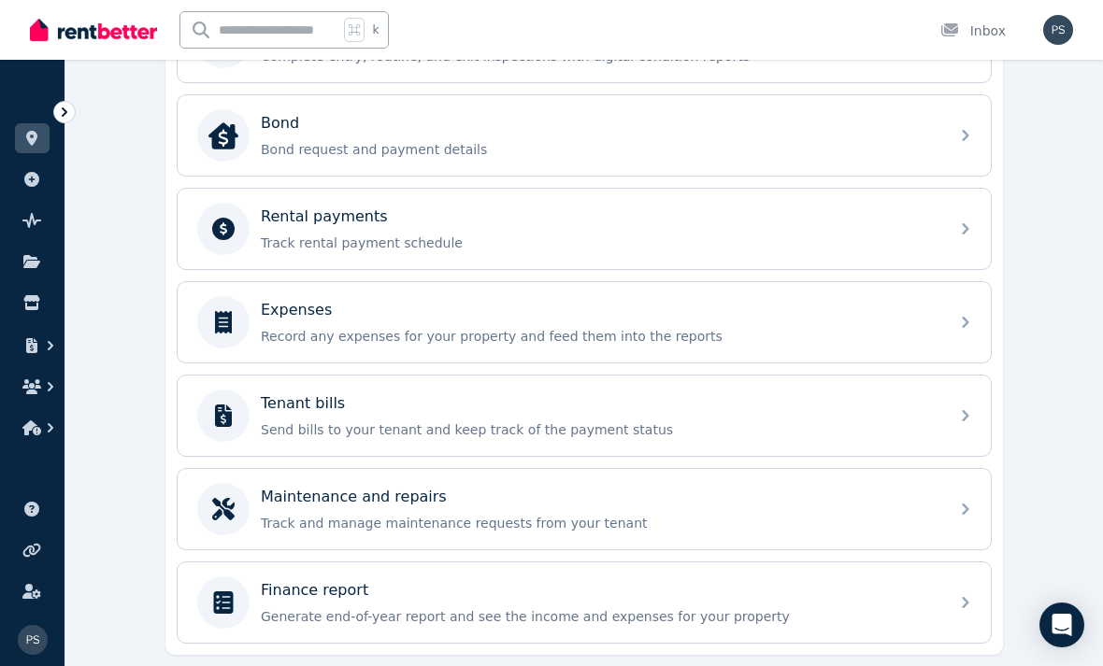
click at [824, 626] on p "Generate end-of-year report and see the income and expenses for your property" at bounding box center [599, 617] width 677 height 19
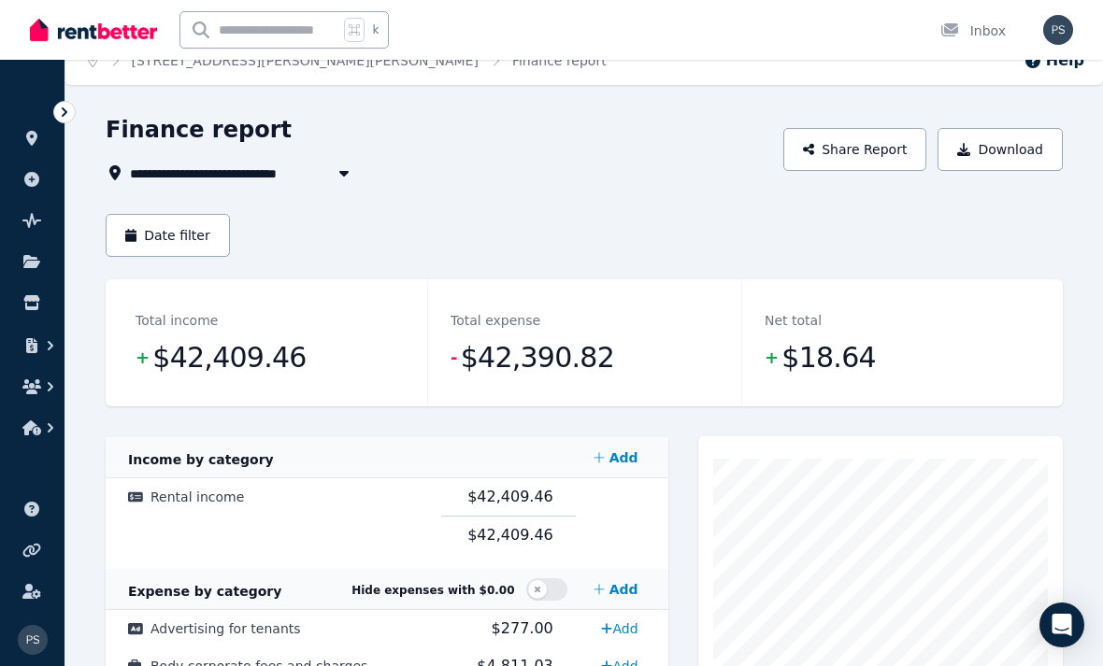
scroll to position [21, 0]
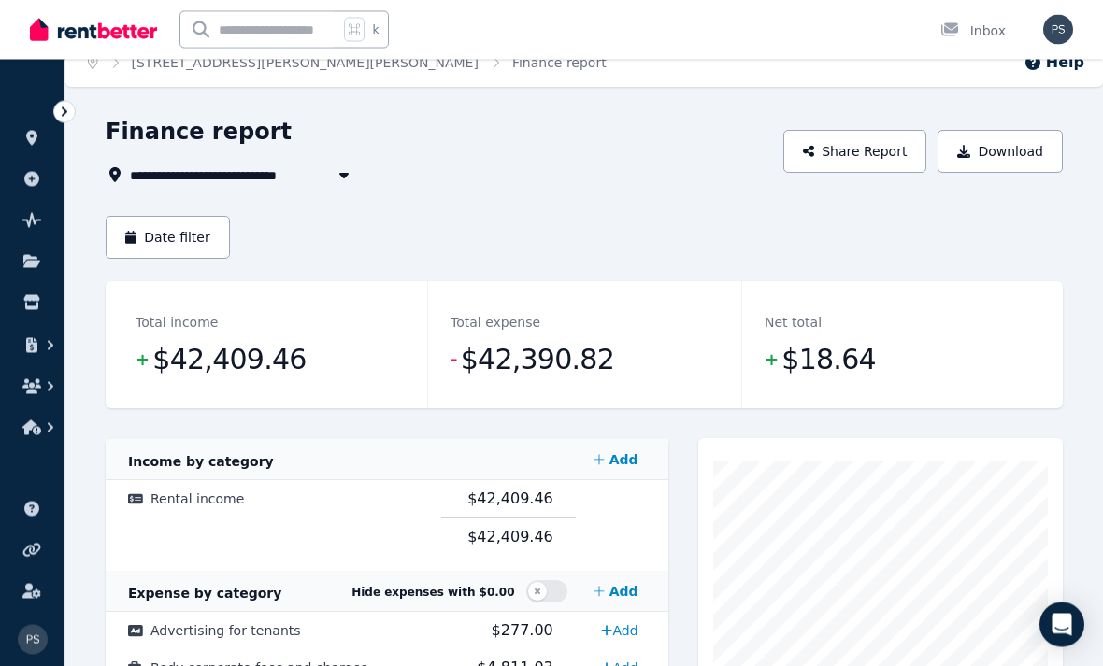
click at [908, 149] on button "Share Report" at bounding box center [855, 152] width 144 height 43
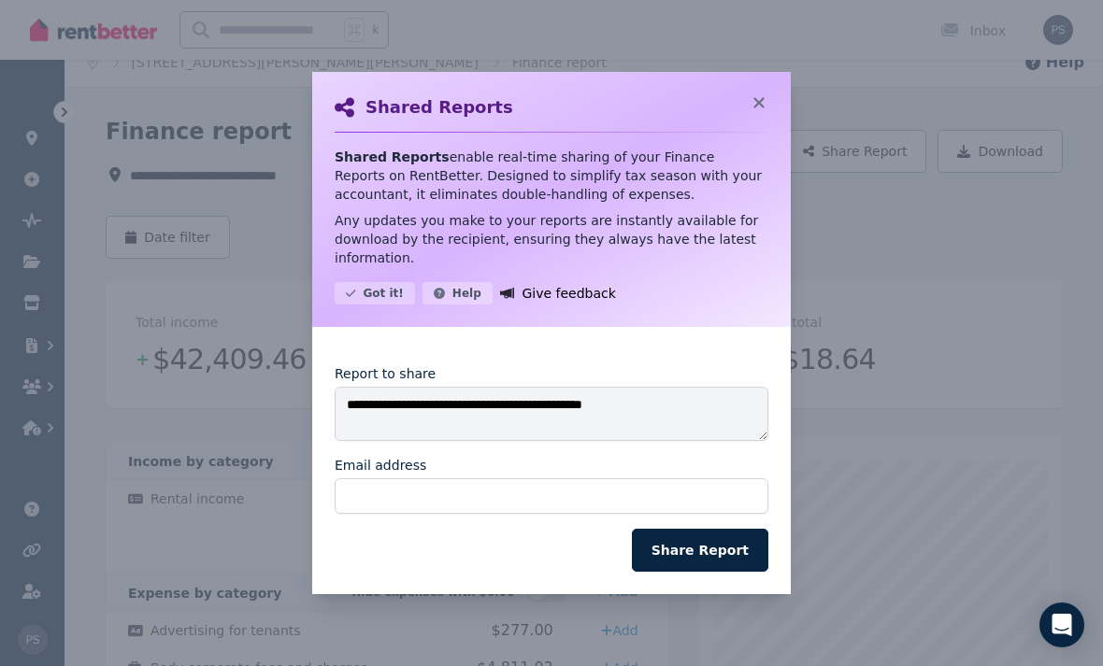
click at [753, 99] on icon at bounding box center [759, 102] width 19 height 17
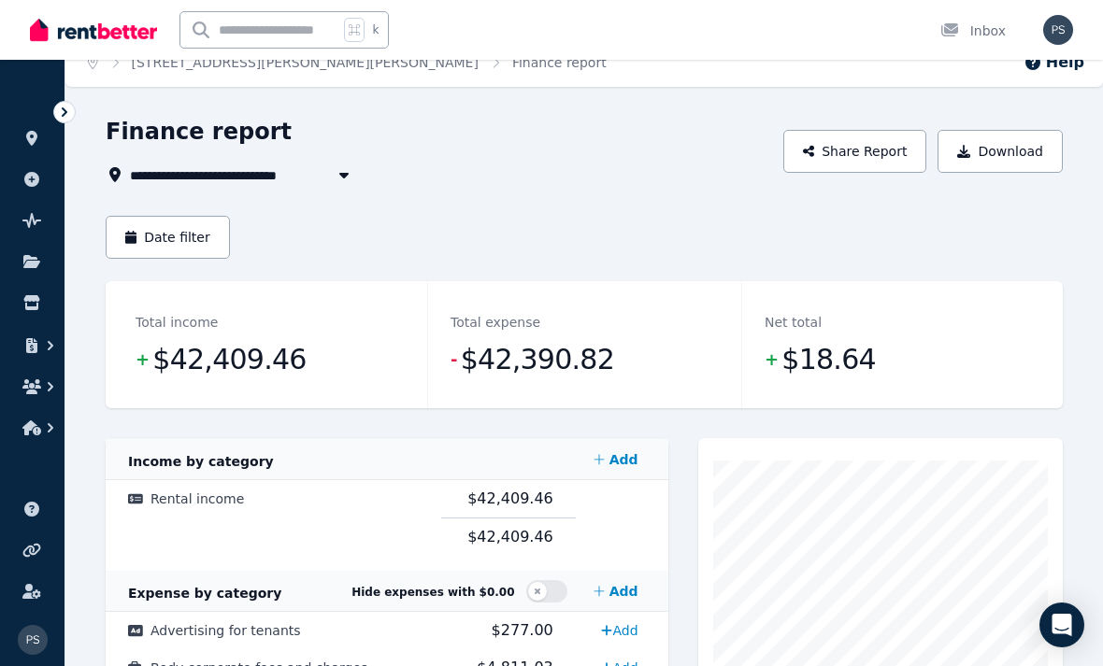
click at [190, 248] on button "Date filter" at bounding box center [168, 237] width 124 height 43
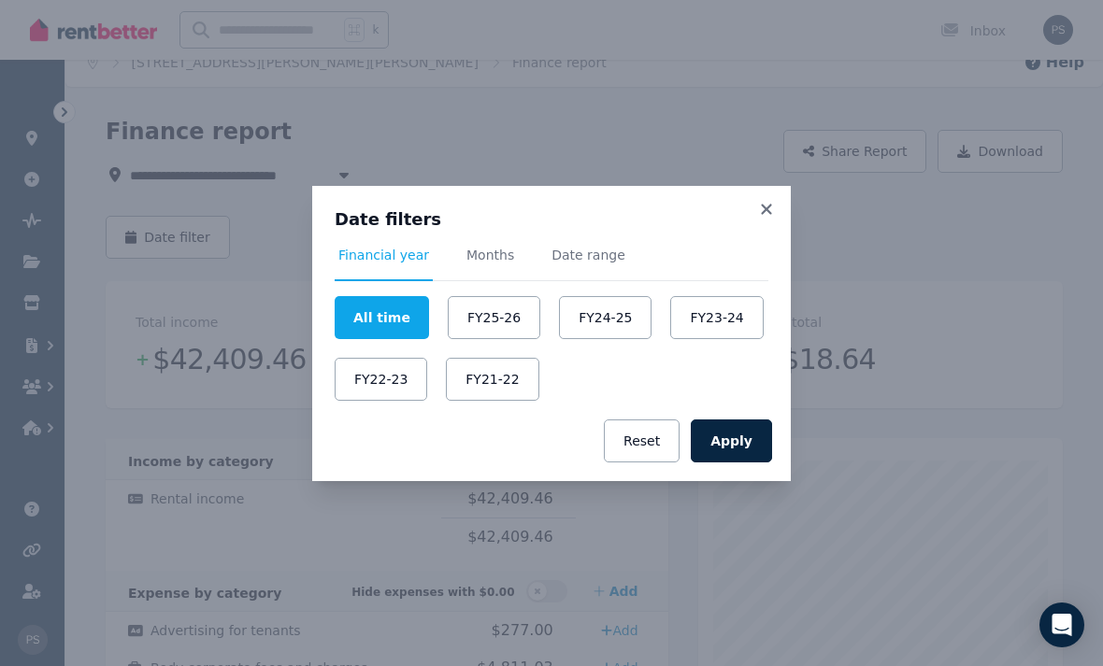
click at [605, 324] on button "FY24-25" at bounding box center [605, 317] width 93 height 43
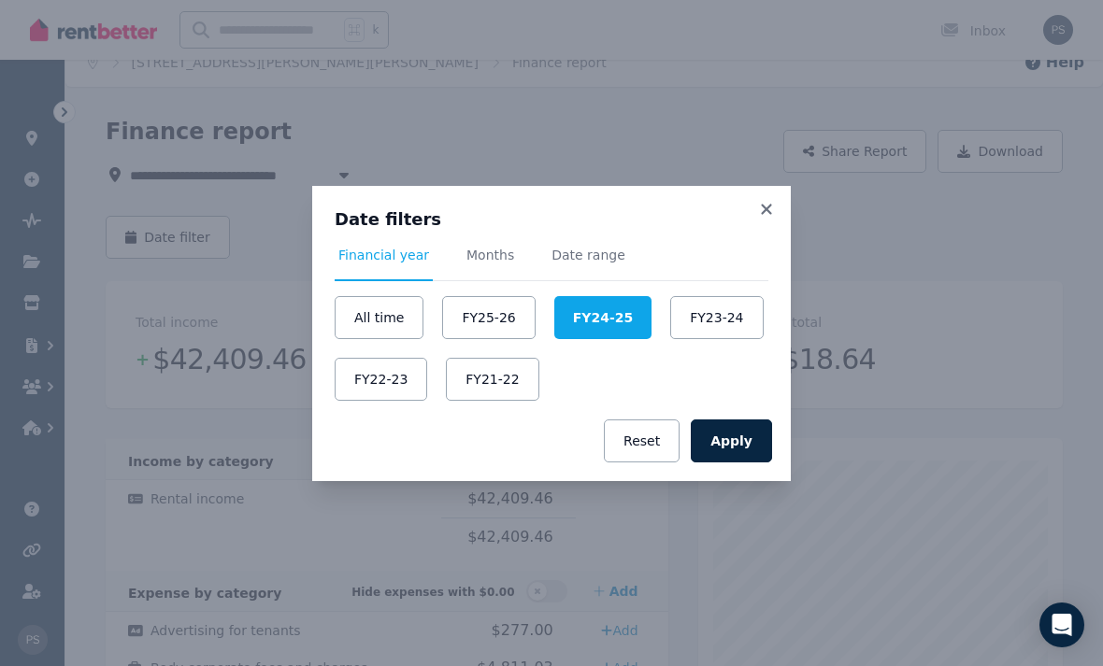
click at [742, 448] on button "Apply" at bounding box center [731, 441] width 81 height 43
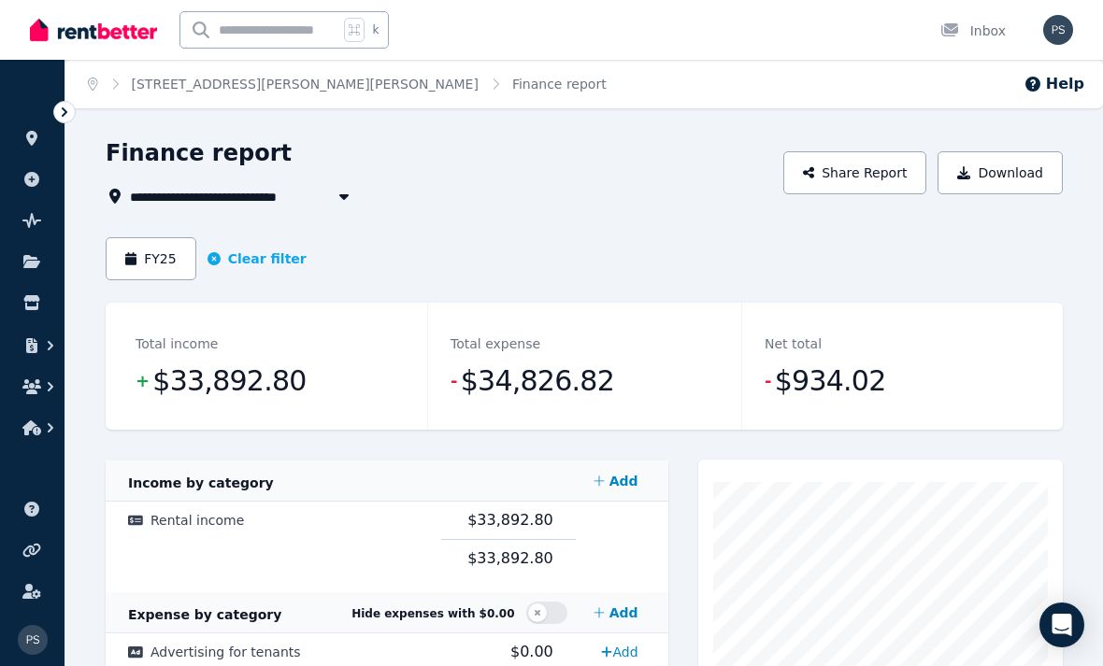
click at [1025, 165] on button "Download" at bounding box center [1000, 172] width 125 height 43
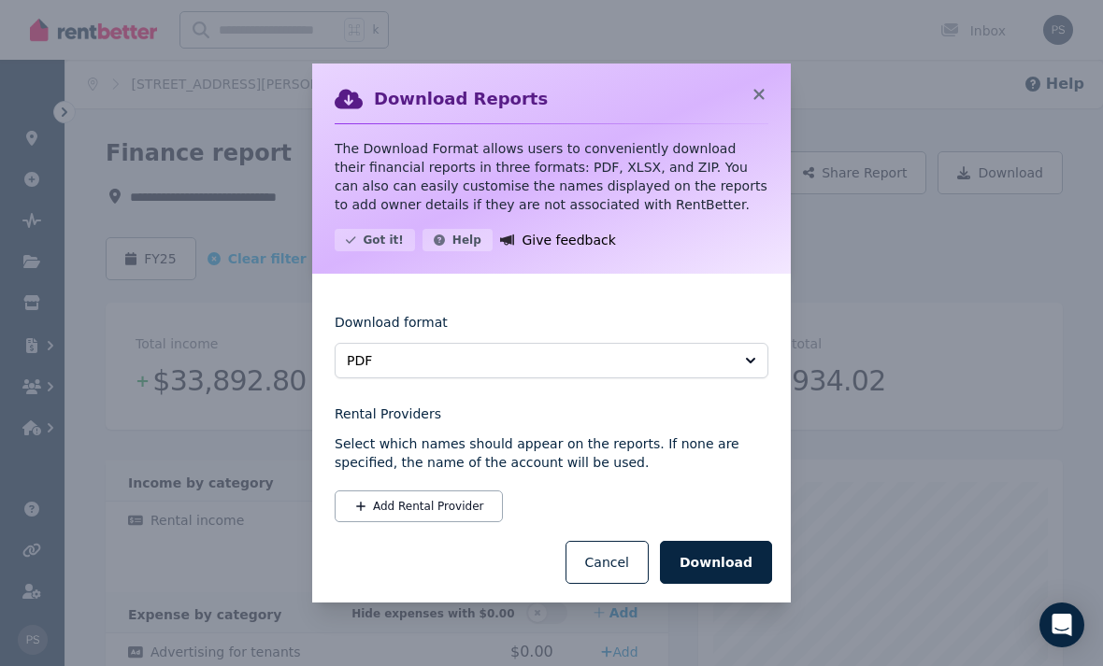
click at [736, 565] on button "Download" at bounding box center [716, 562] width 112 height 43
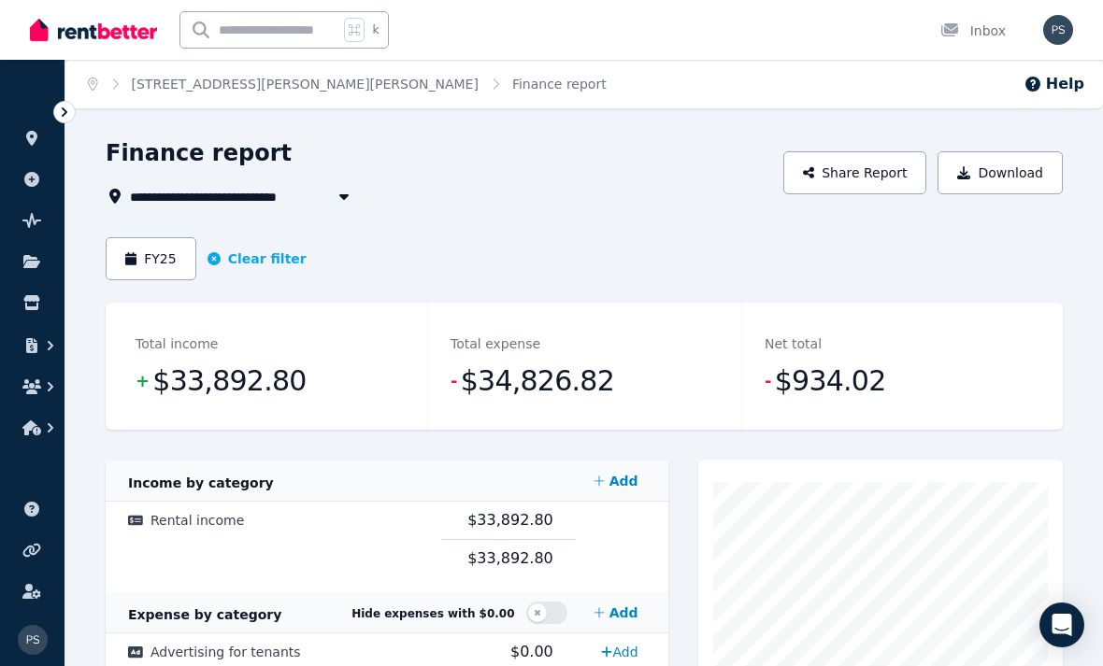
click at [512, 91] on link "Finance report" at bounding box center [559, 84] width 94 height 15
click at [140, 88] on link "[STREET_ADDRESS][PERSON_NAME][PERSON_NAME]" at bounding box center [305, 84] width 347 height 15
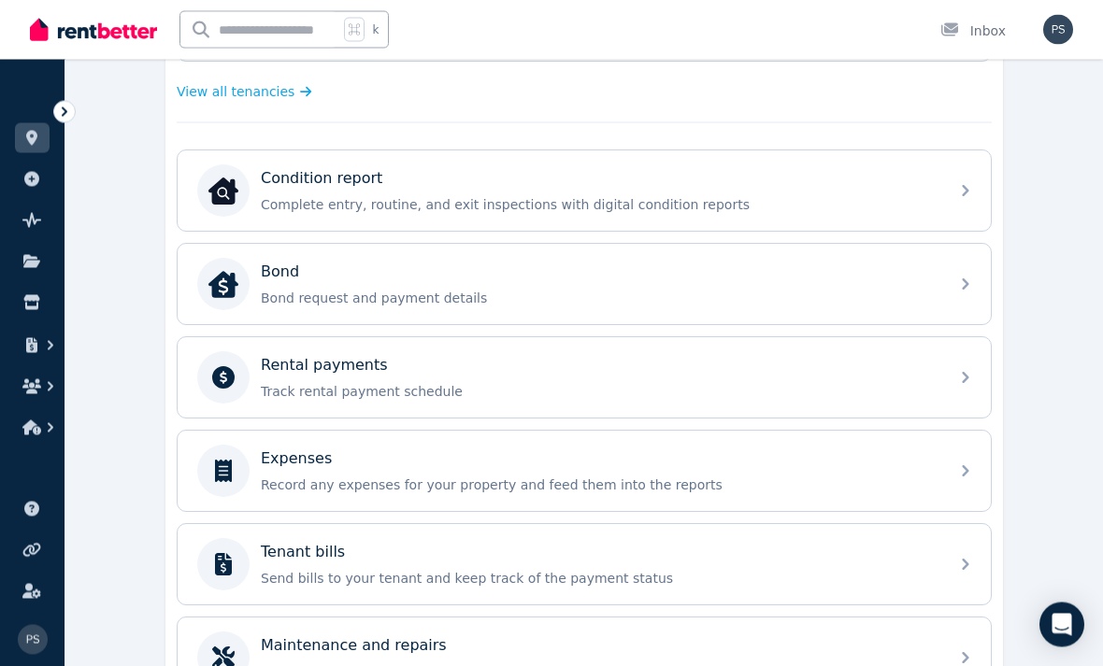
scroll to position [531, 0]
click at [962, 389] on div "Rental payments Track rental payment schedule" at bounding box center [584, 377] width 813 height 80
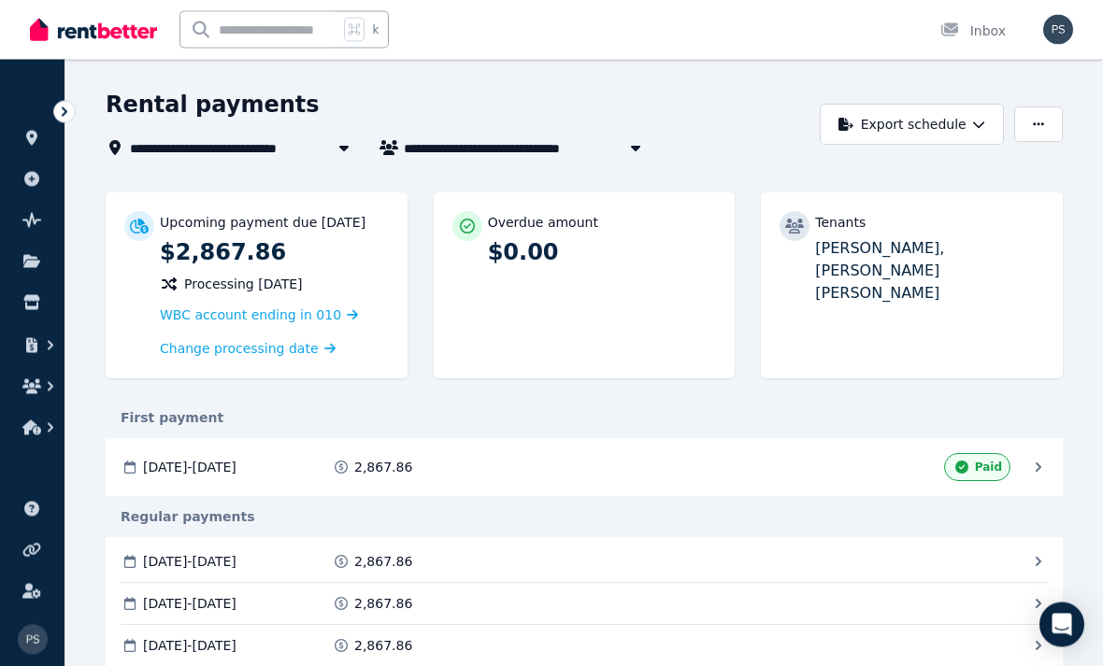
scroll to position [58, 0]
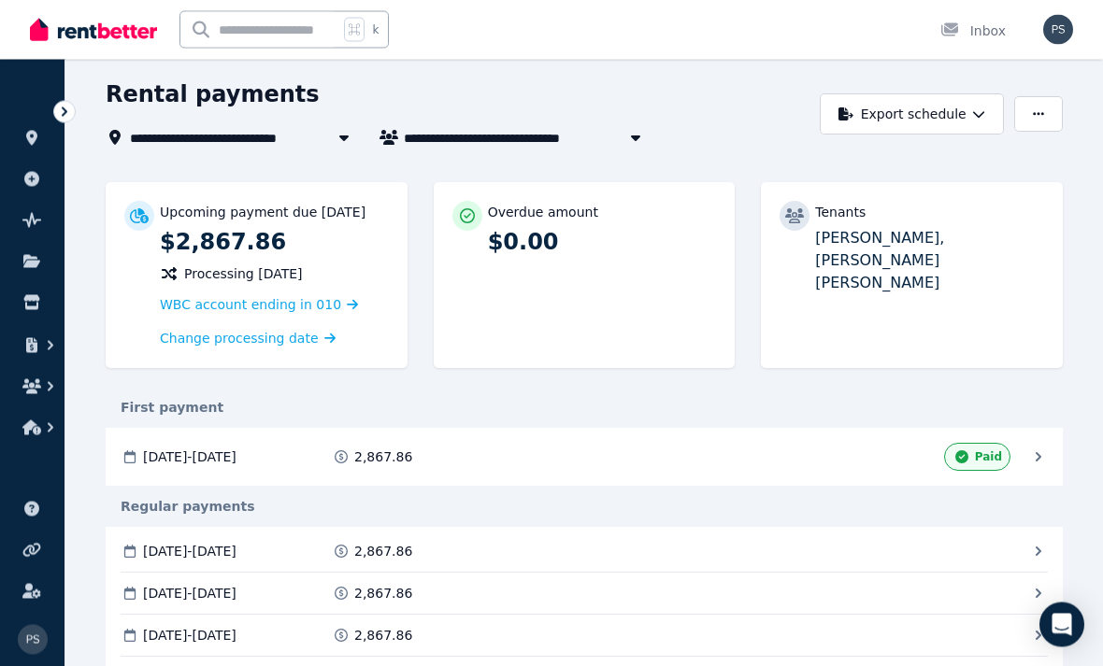
click at [965, 124] on button "Export schedule" at bounding box center [912, 114] width 184 height 41
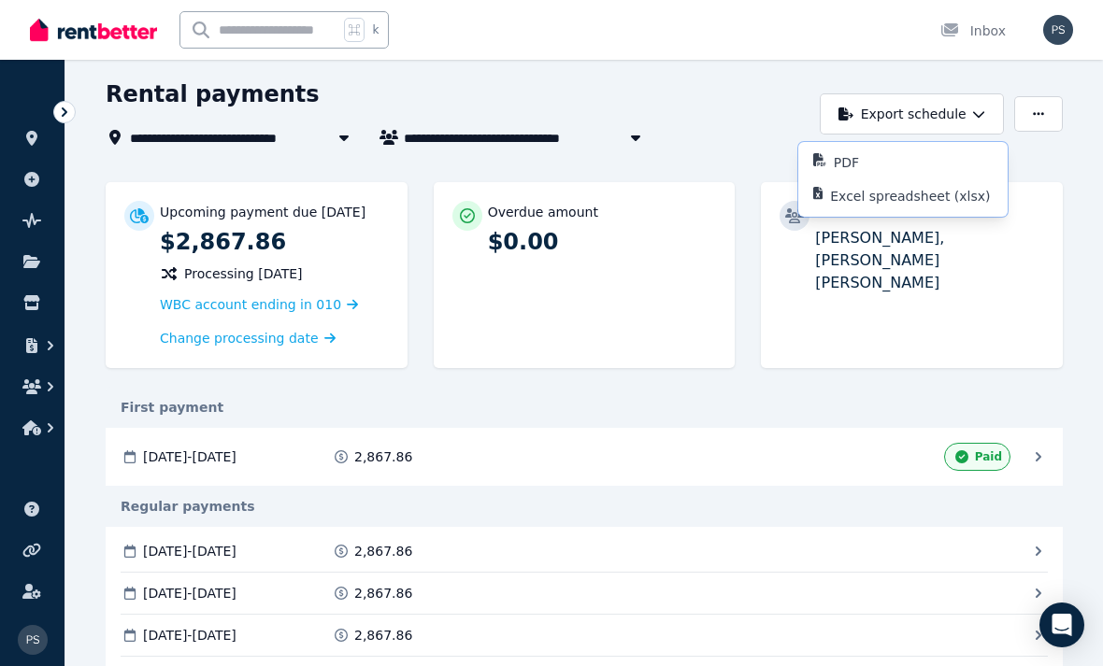
click at [855, 166] on p "PDF" at bounding box center [854, 162] width 40 height 19
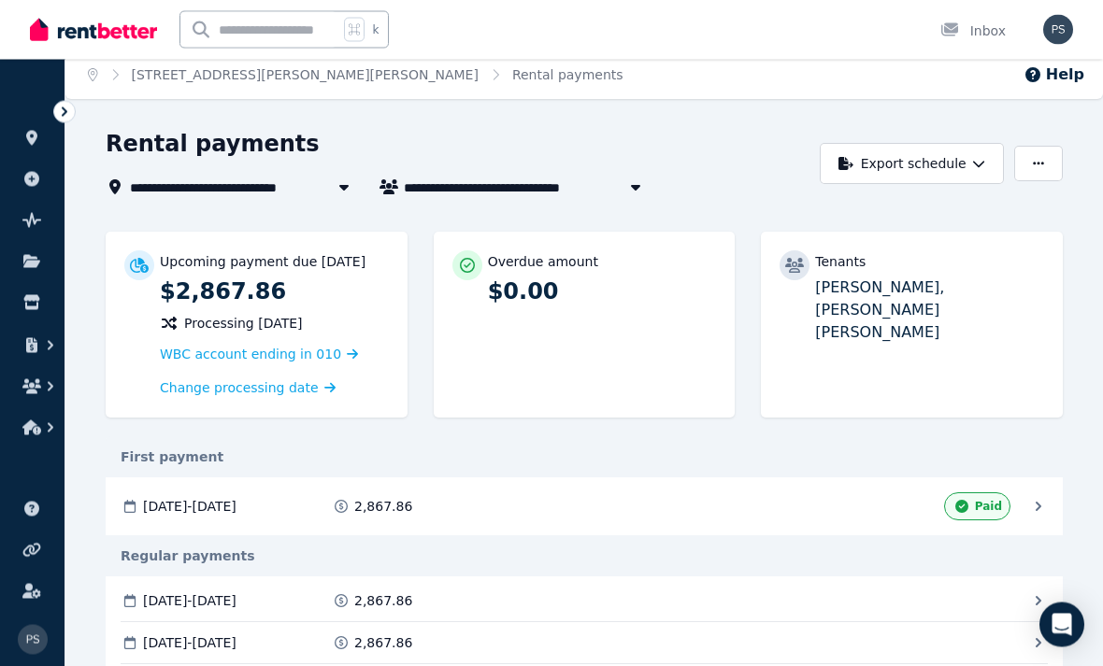
scroll to position [0, 0]
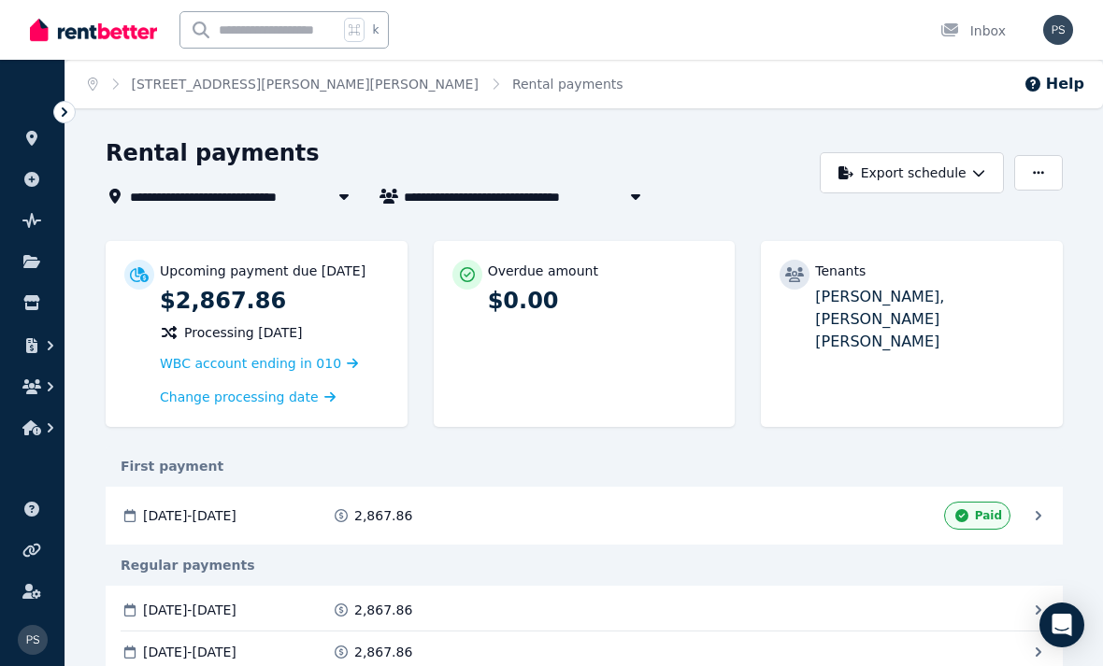
click at [1046, 165] on button "button" at bounding box center [1038, 173] width 49 height 36
click at [632, 196] on icon "button" at bounding box center [635, 197] width 9 height 6
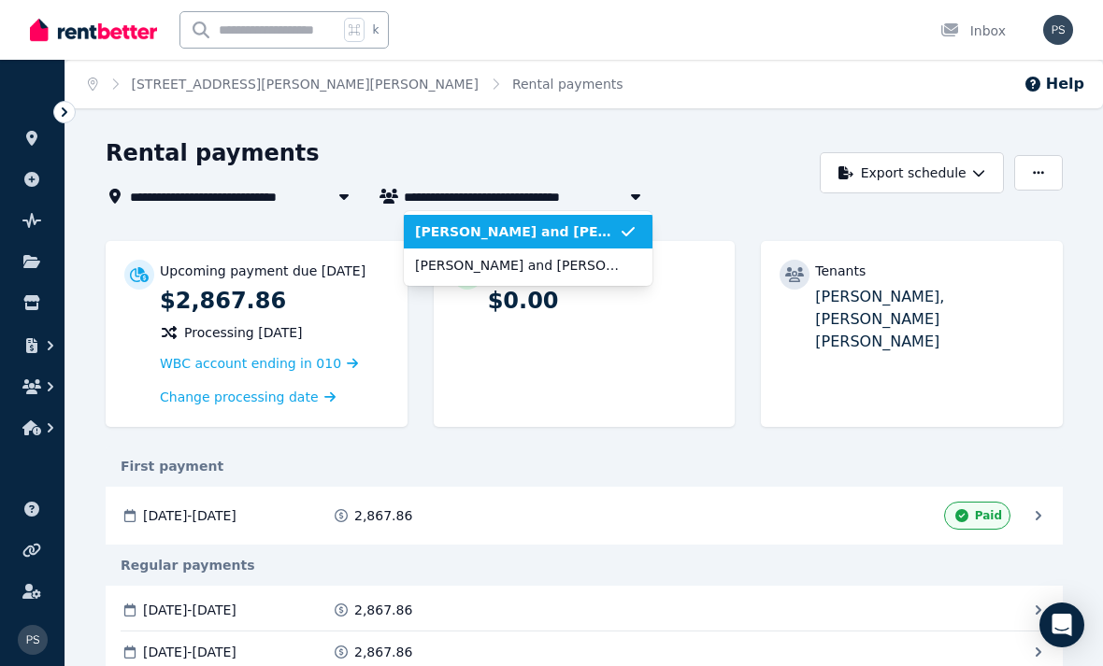
click at [579, 269] on span "[PERSON_NAME] and [PERSON_NAME]" at bounding box center [517, 265] width 204 height 19
type input "**********"
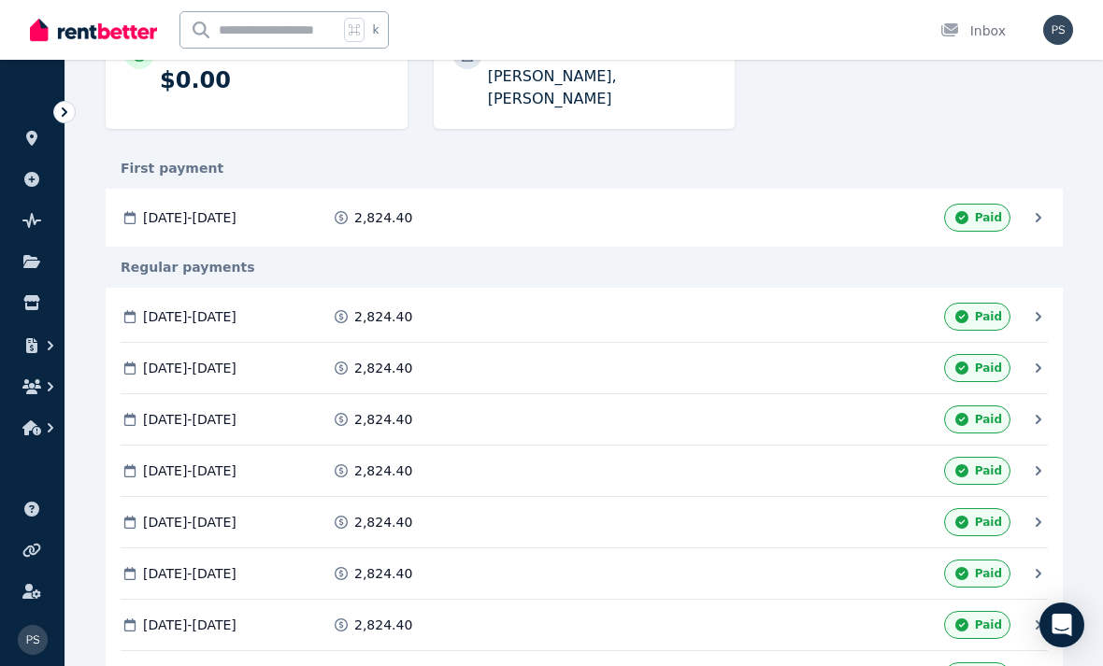
scroll to position [220, 0]
click at [1033, 308] on icon at bounding box center [1038, 317] width 19 height 19
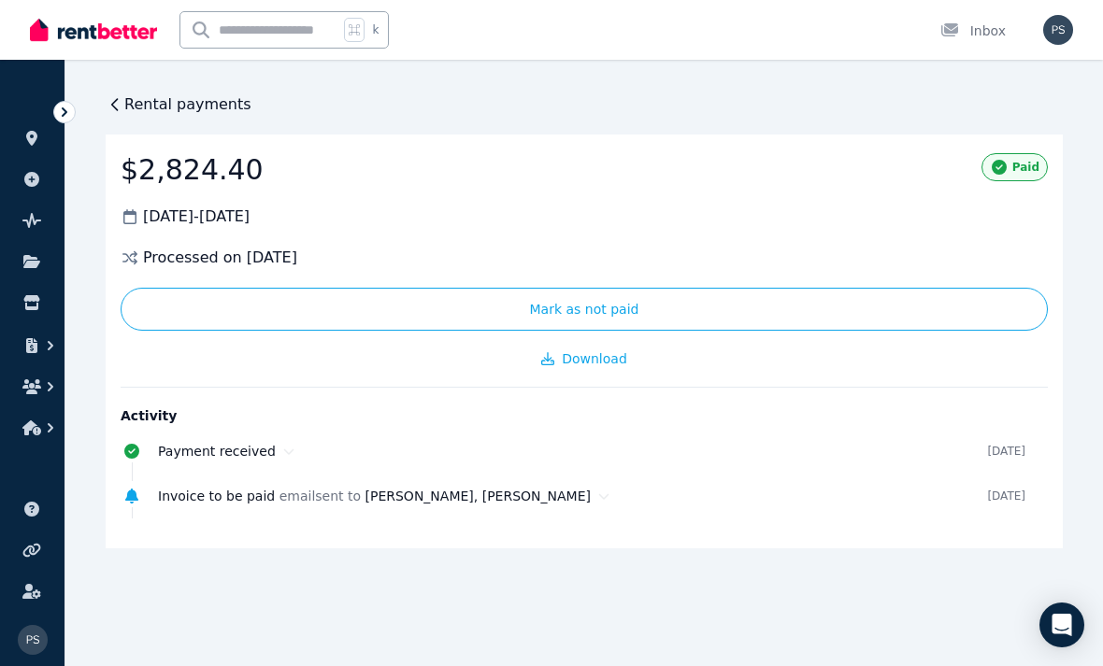
click at [129, 107] on span "Rental payments" at bounding box center [187, 104] width 127 height 22
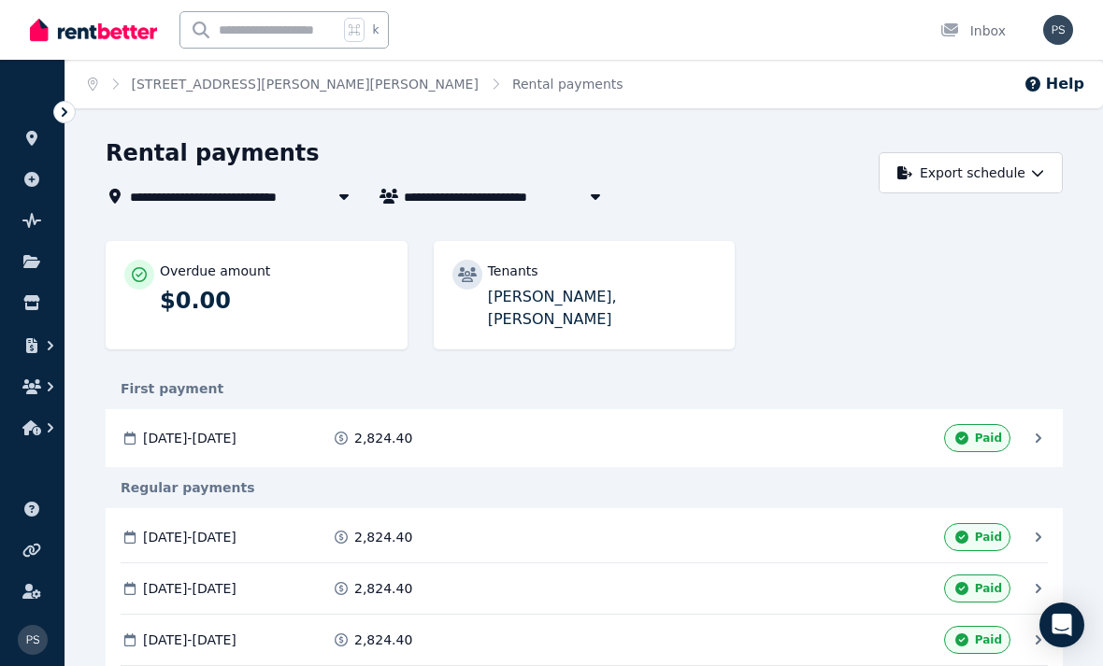
click at [1037, 176] on icon "button" at bounding box center [1037, 173] width 11 height 7
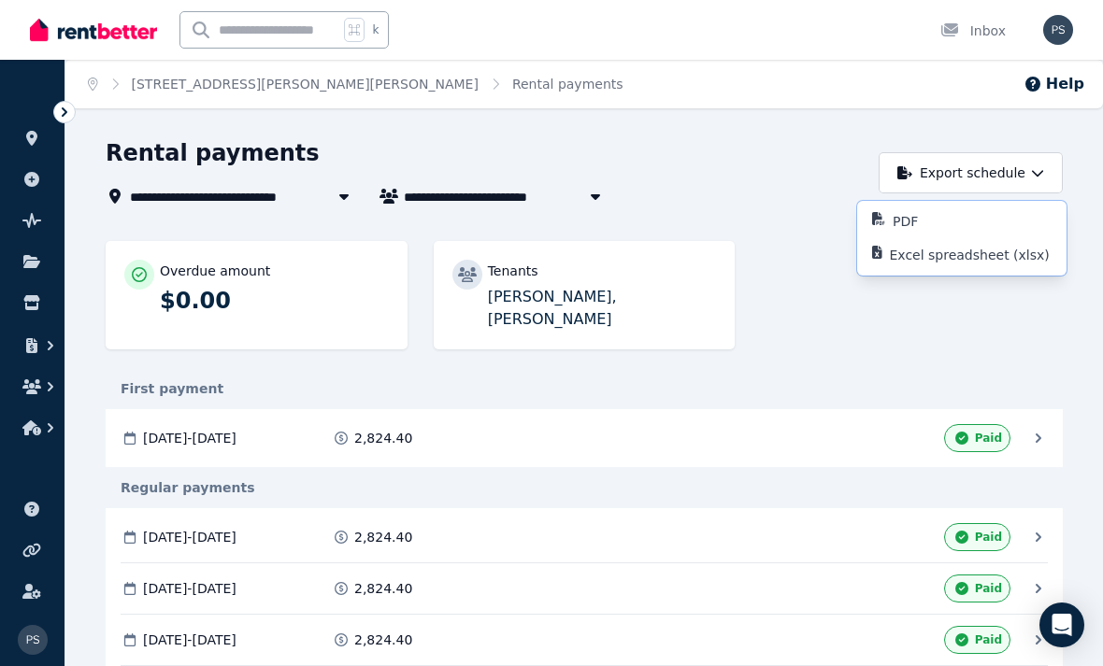
click at [967, 261] on p "Excel spreadsheet (xlsx)" at bounding box center [977, 255] width 175 height 19
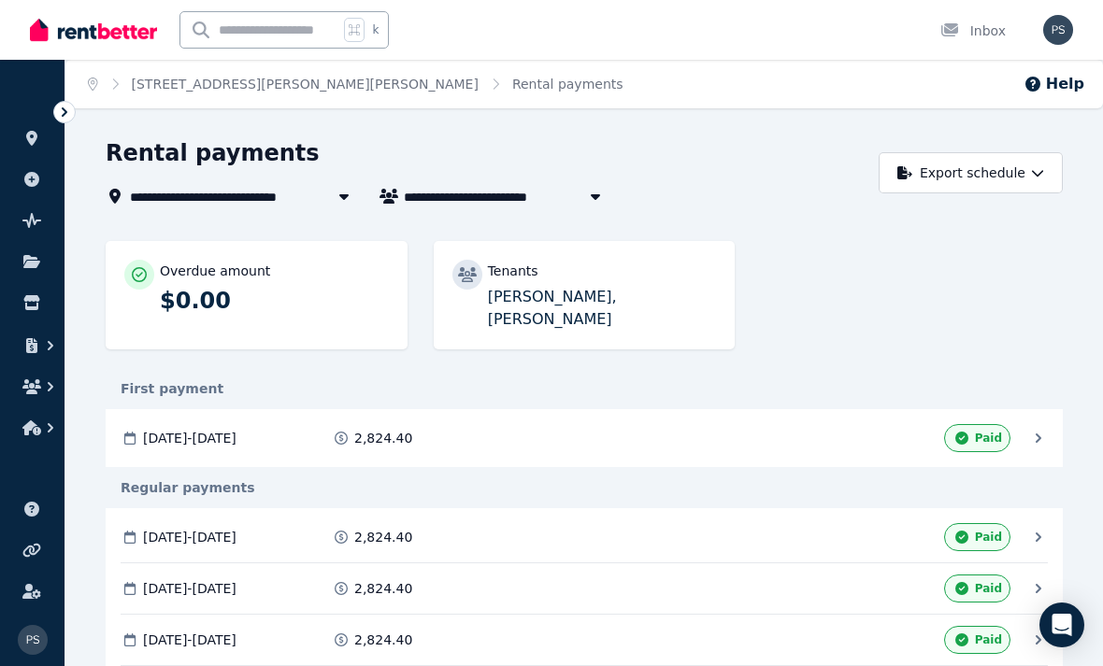
click at [1034, 170] on icon "button" at bounding box center [1037, 172] width 13 height 13
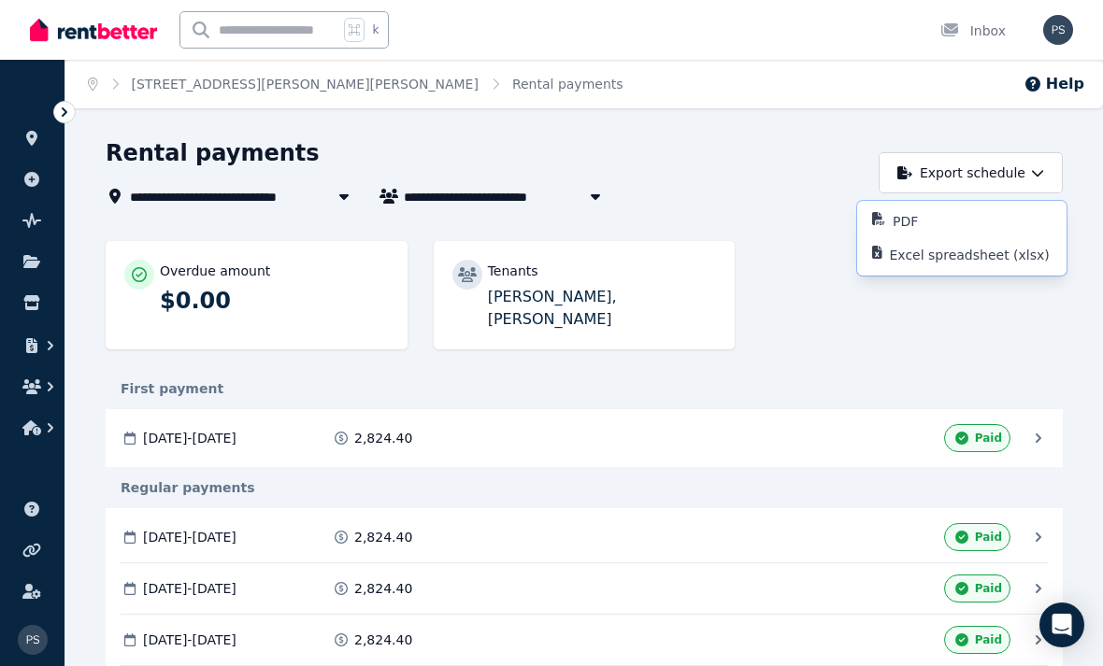
click at [923, 225] on p "PDF" at bounding box center [913, 221] width 40 height 19
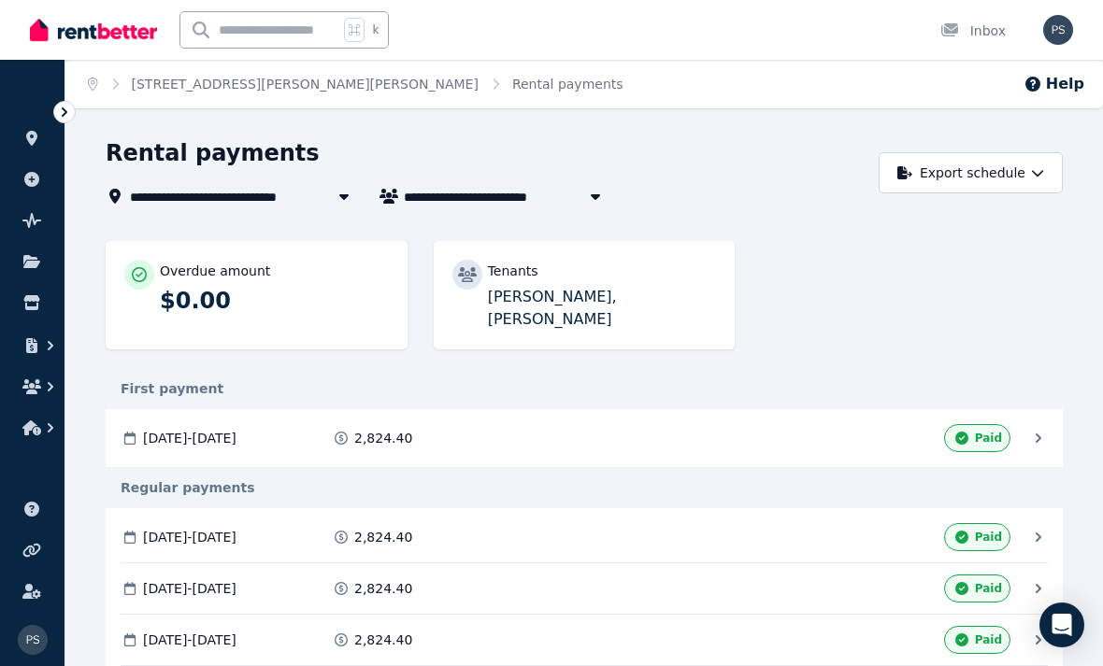
click at [58, 340] on icon "button" at bounding box center [50, 346] width 19 height 19
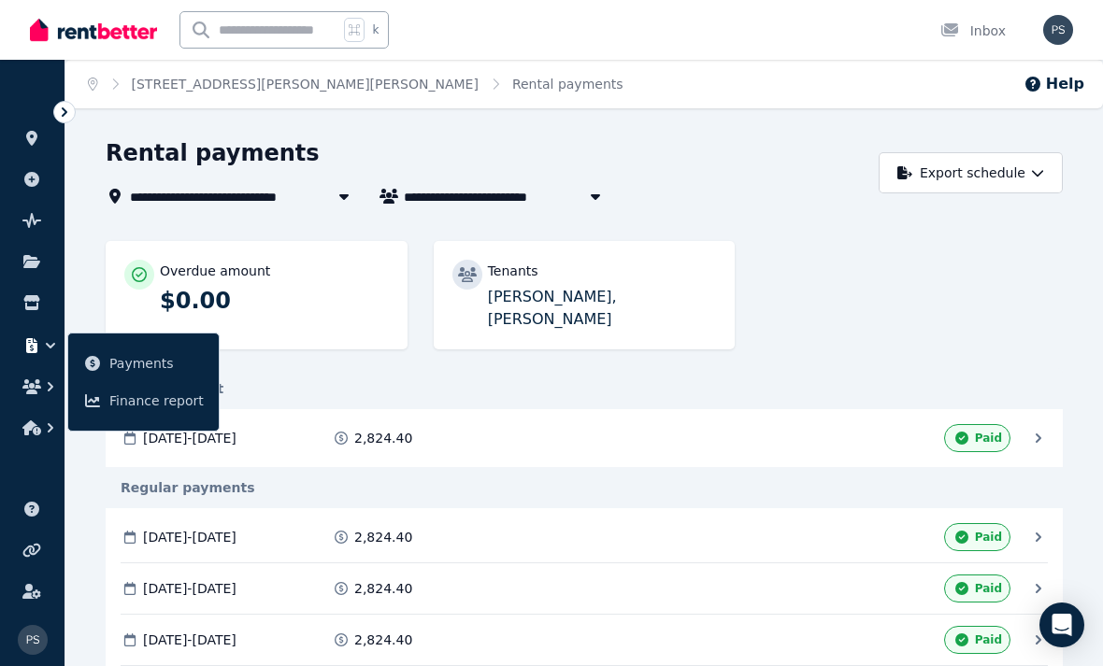
click at [149, 361] on span "Payments" at bounding box center [156, 363] width 94 height 22
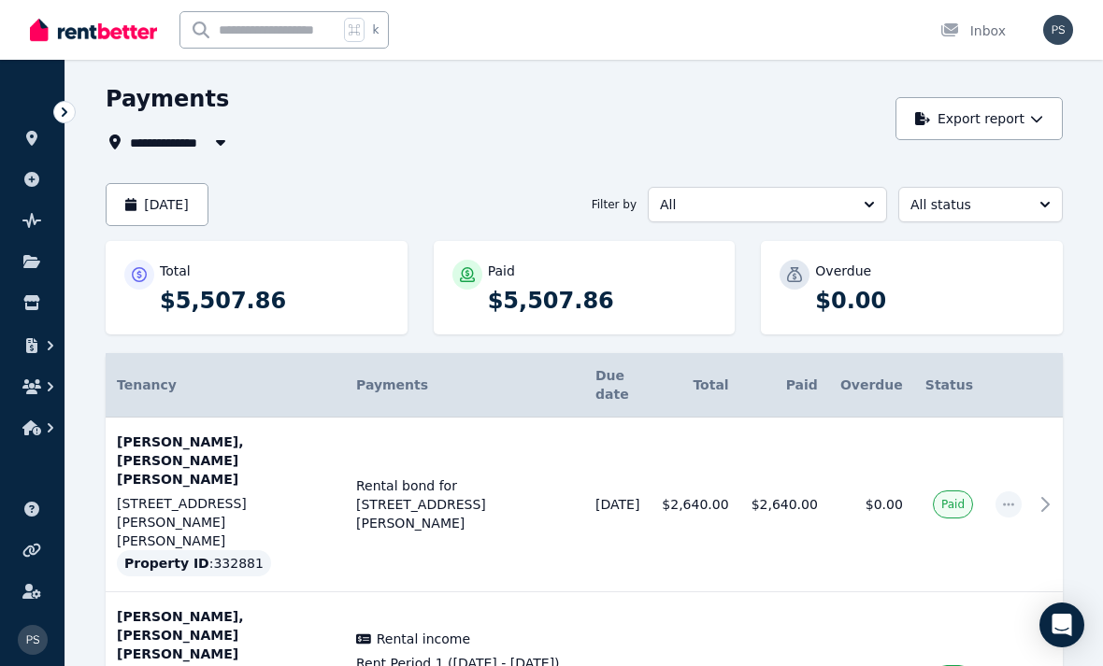
scroll to position [57, 0]
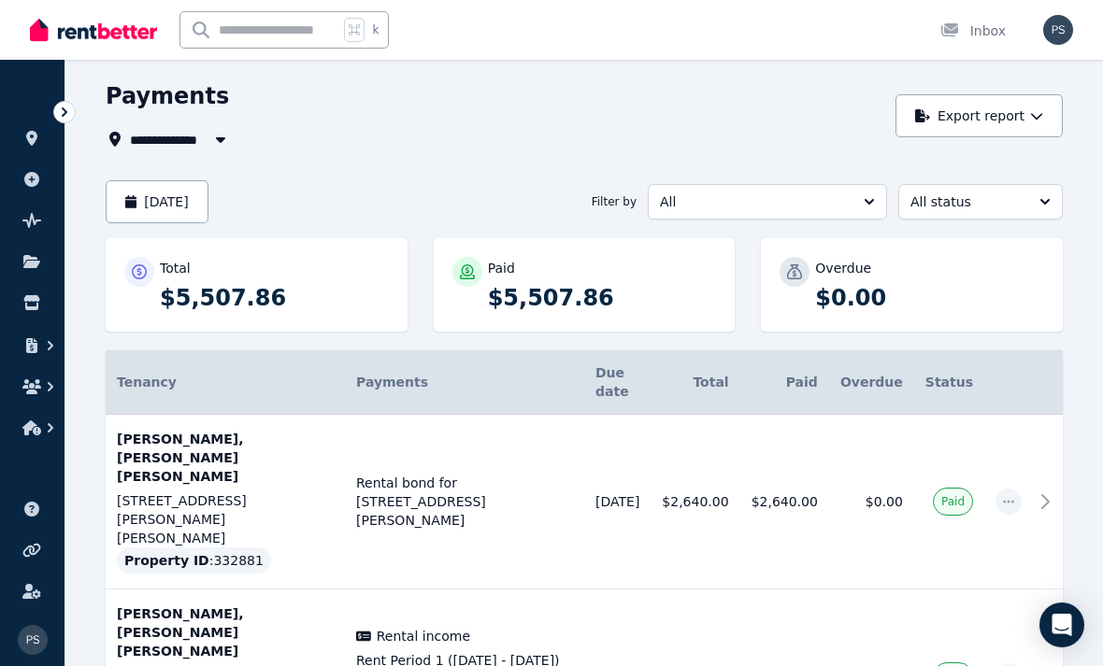
click at [208, 204] on button "[DATE]" at bounding box center [157, 201] width 103 height 43
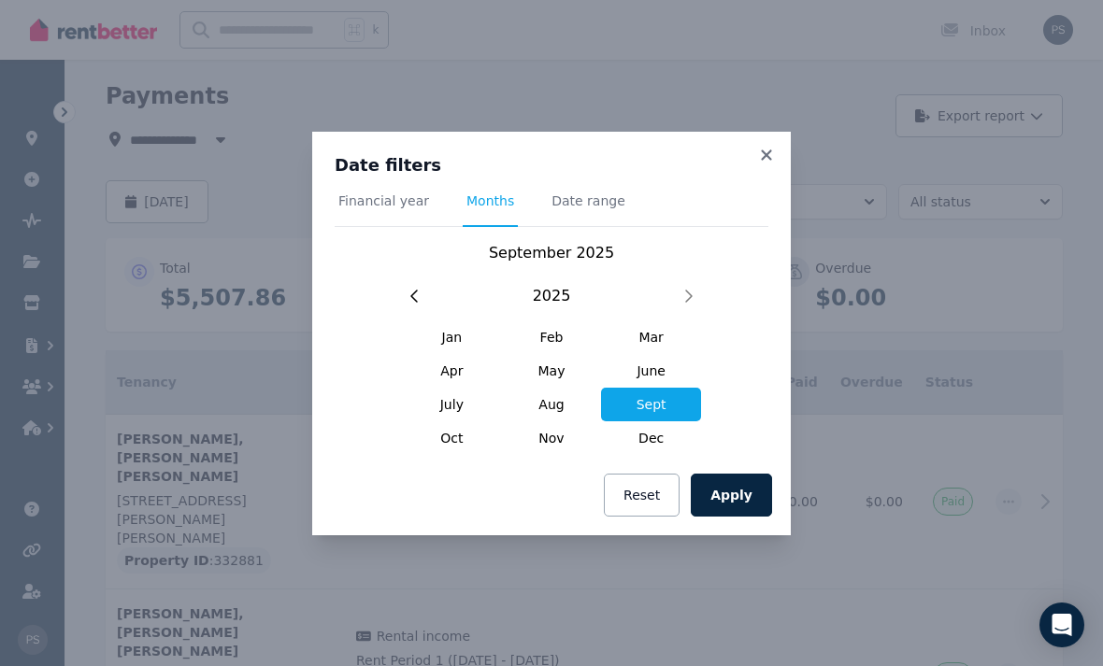
click at [394, 227] on span "Financial year" at bounding box center [384, 210] width 98 height 36
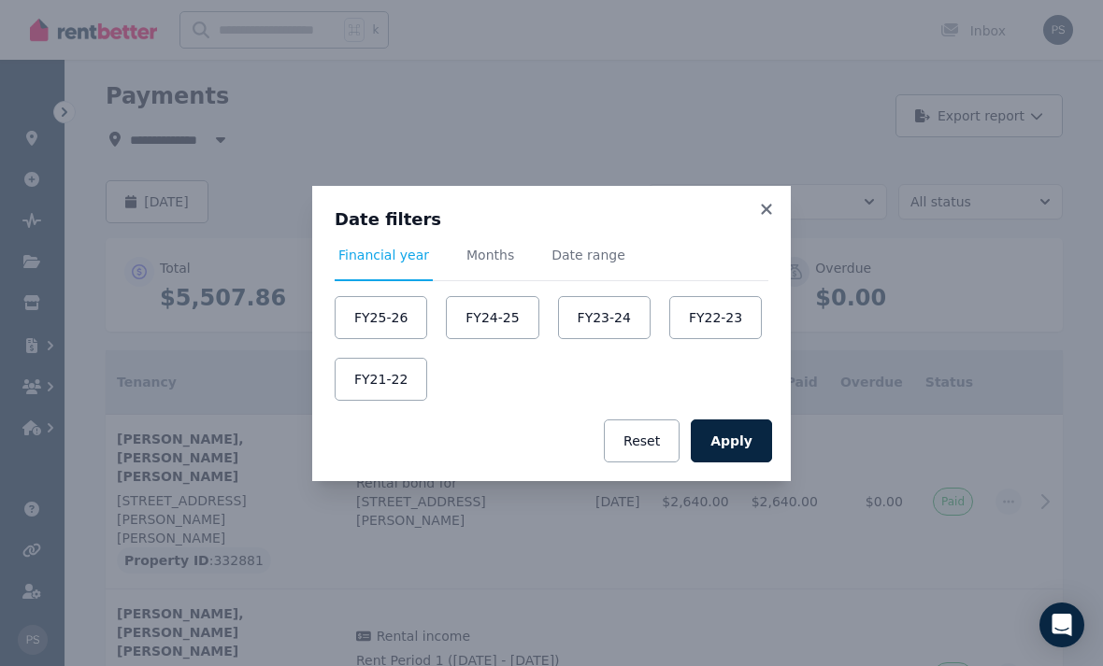
click at [506, 339] on button "FY24-25" at bounding box center [492, 317] width 93 height 43
click at [738, 463] on button "Apply" at bounding box center [731, 441] width 81 height 43
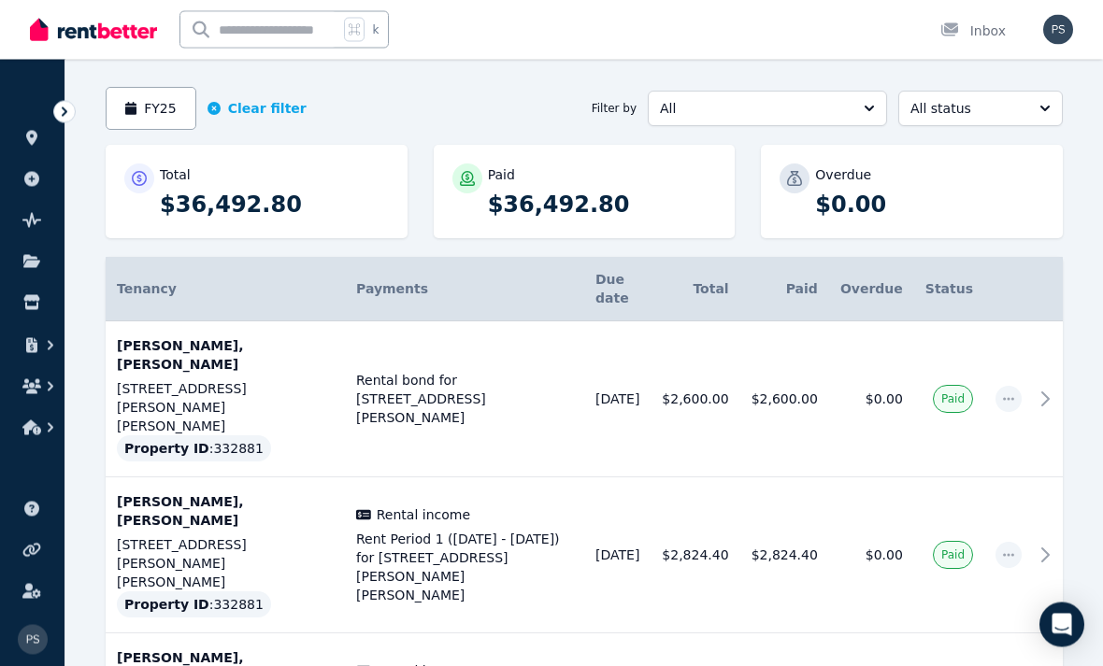
scroll to position [150, 0]
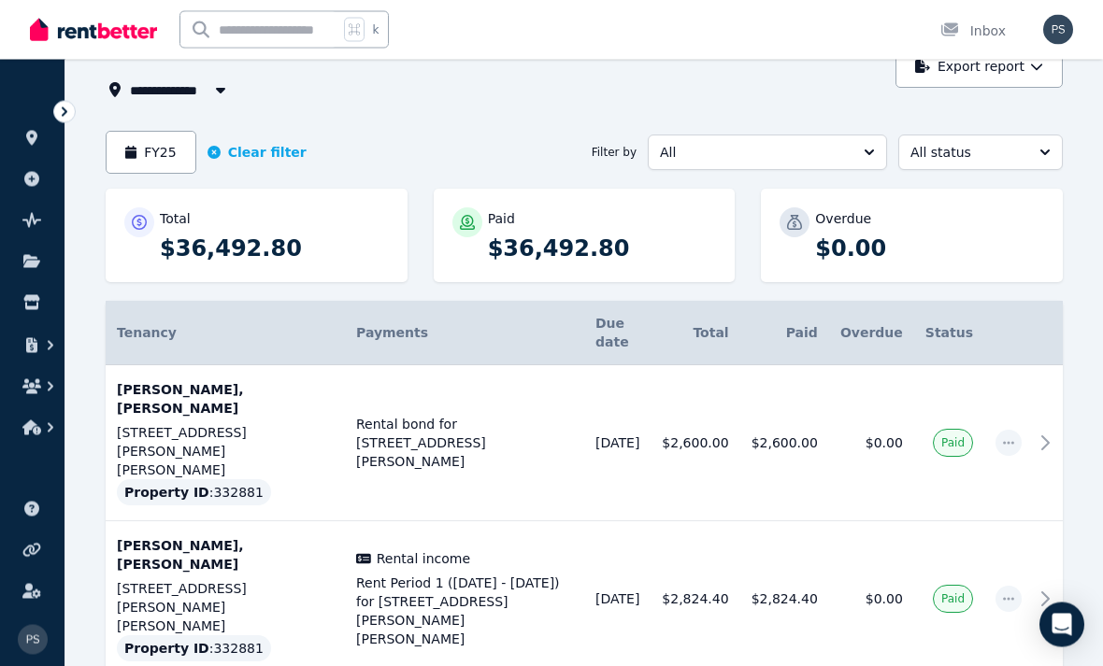
click at [867, 164] on button "All" at bounding box center [767, 154] width 239 height 36
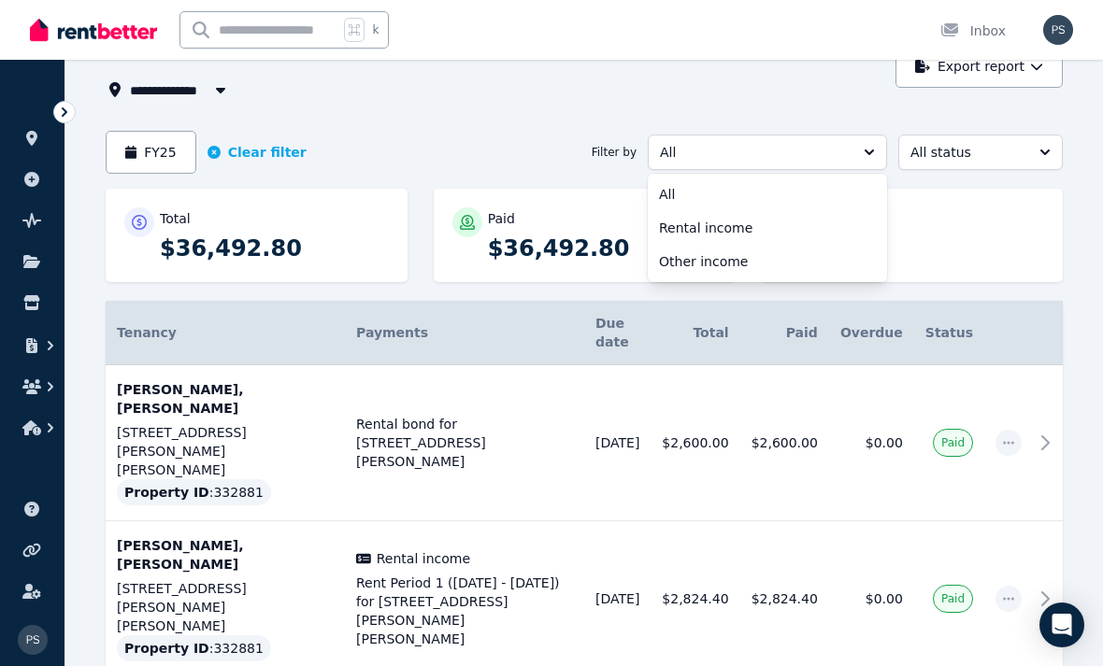
click at [733, 232] on span "Rental income" at bounding box center [756, 228] width 194 height 19
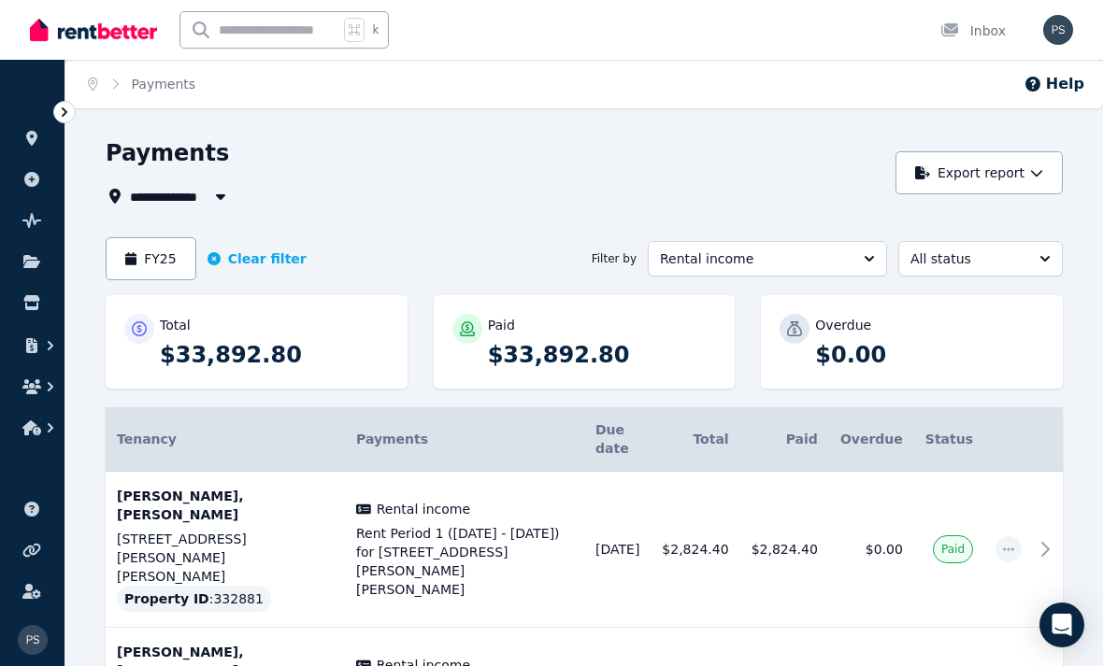
click at [1026, 170] on button "Export report" at bounding box center [979, 172] width 167 height 43
click at [907, 222] on p "PDF" at bounding box center [913, 222] width 40 height 19
click at [860, 260] on button "Rental income" at bounding box center [767, 259] width 239 height 36
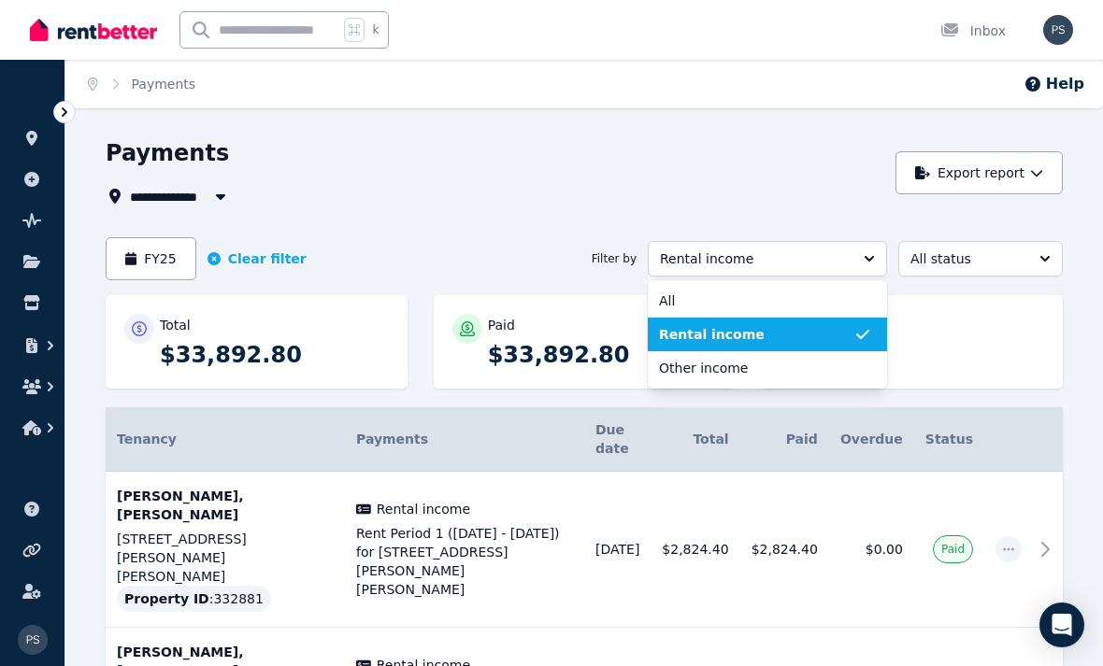
click at [854, 266] on button "Rental income" at bounding box center [767, 259] width 239 height 36
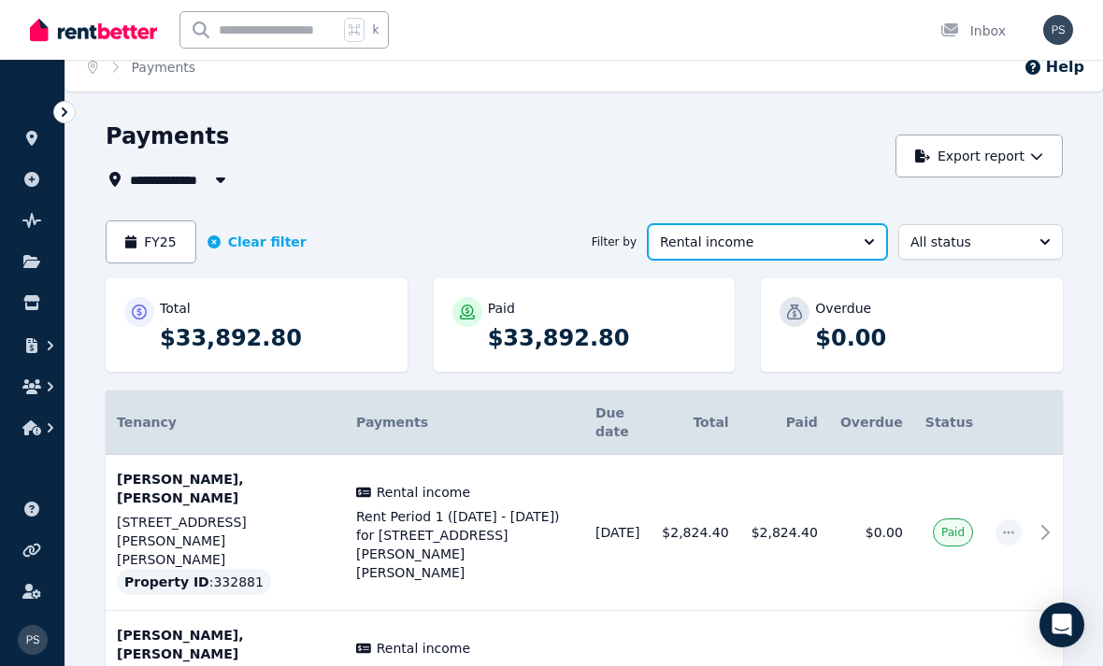
scroll to position [20, 0]
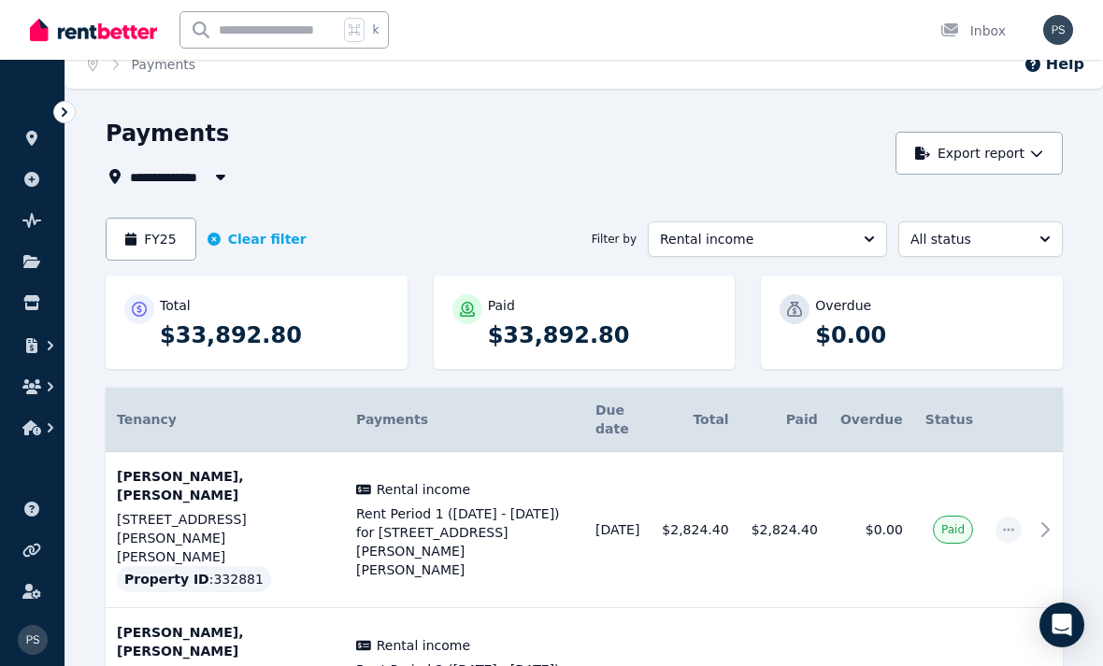
click at [1042, 236] on button "All status" at bounding box center [980, 240] width 165 height 36
click at [1025, 152] on button "Export report" at bounding box center [979, 153] width 167 height 43
click at [901, 197] on p "PDF" at bounding box center [913, 202] width 40 height 19
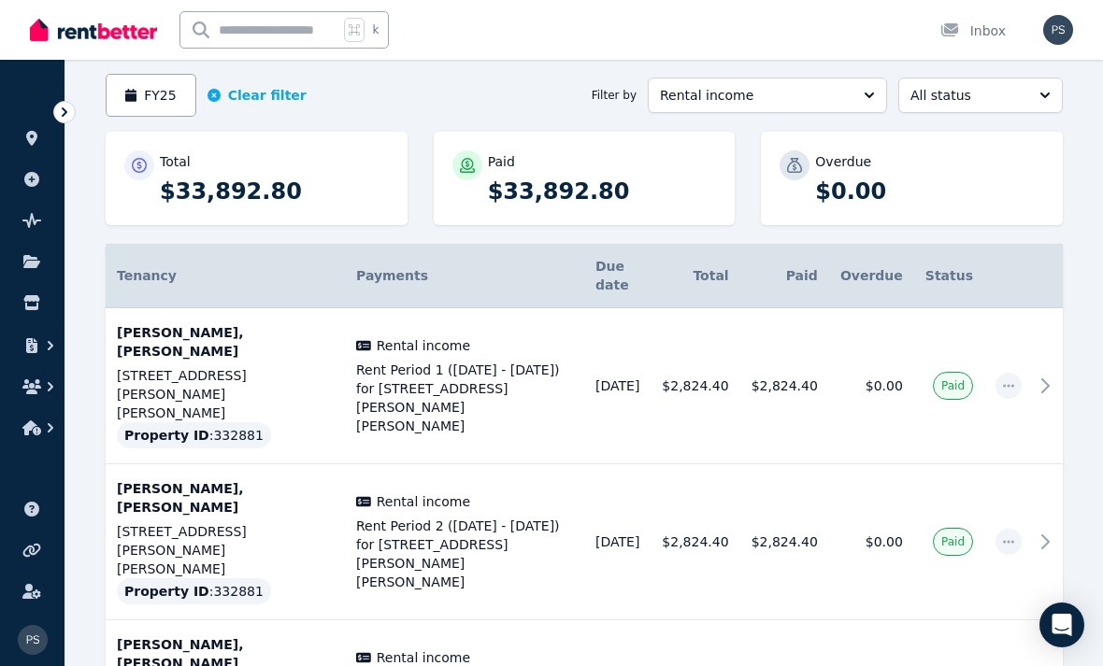
scroll to position [0, 0]
